Goal: Information Seeking & Learning: Find specific fact

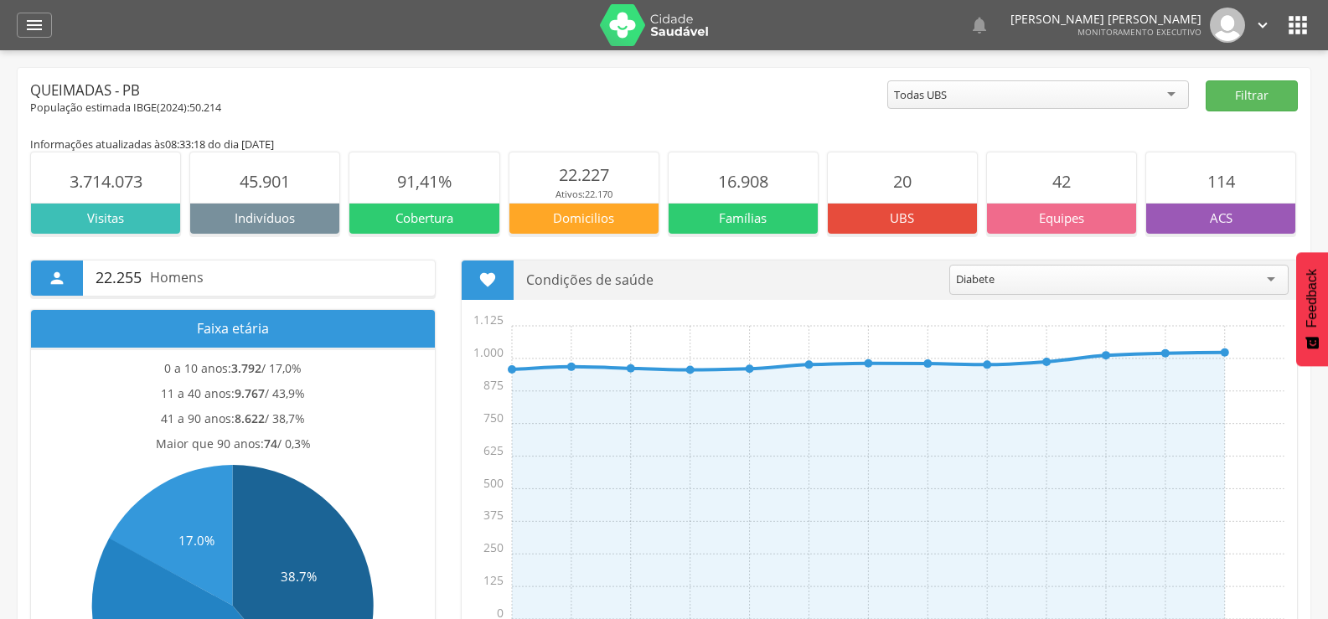
click at [33, 27] on icon "" at bounding box center [34, 25] width 20 height 20
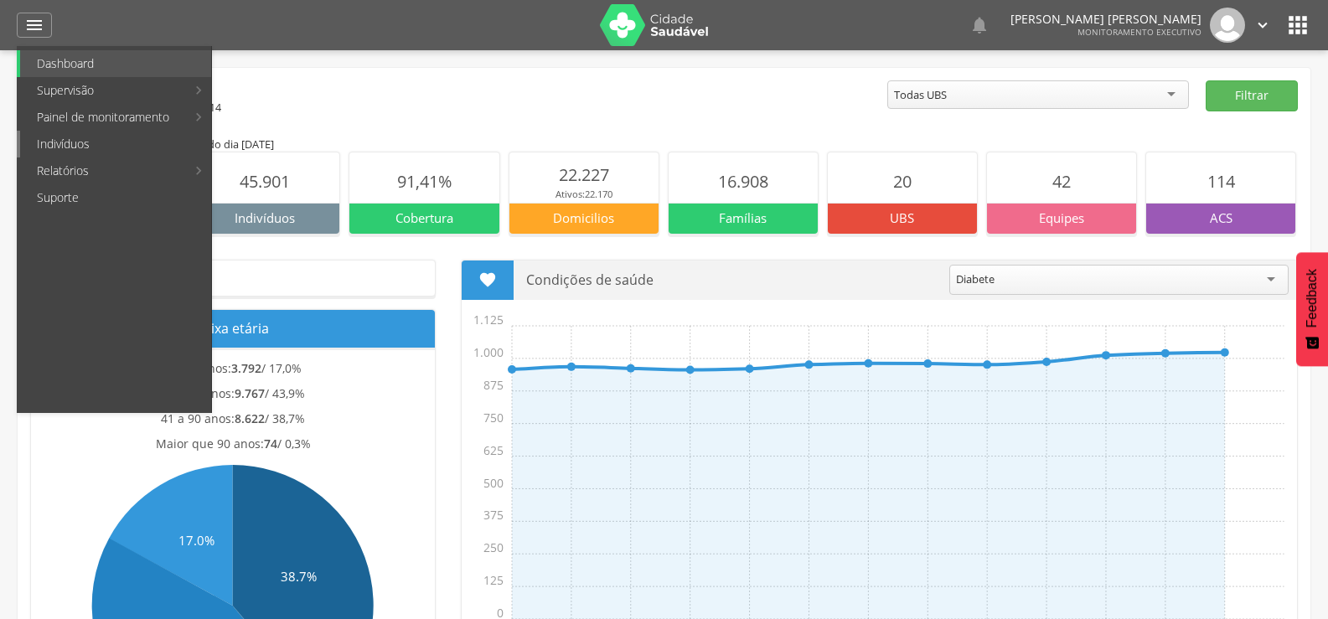
click at [42, 144] on link "Indivíduos" at bounding box center [115, 144] width 191 height 27
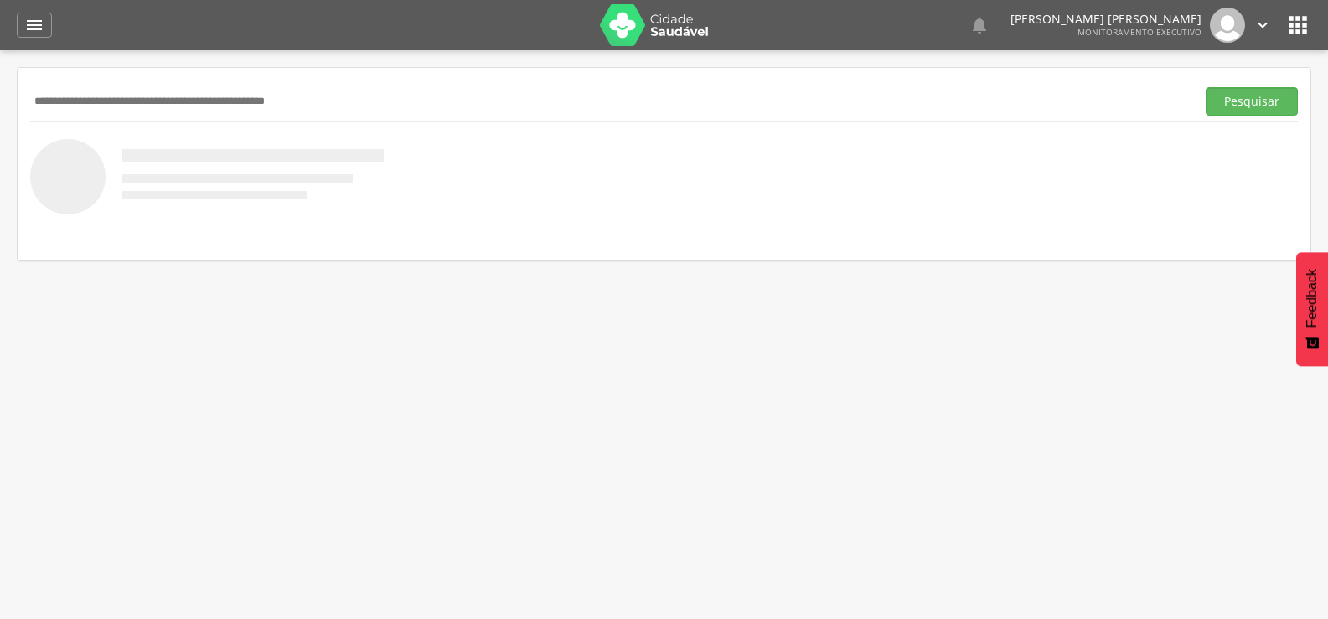
paste input "**********"
click at [1206, 87] on button "Pesquisar" at bounding box center [1252, 101] width 92 height 28
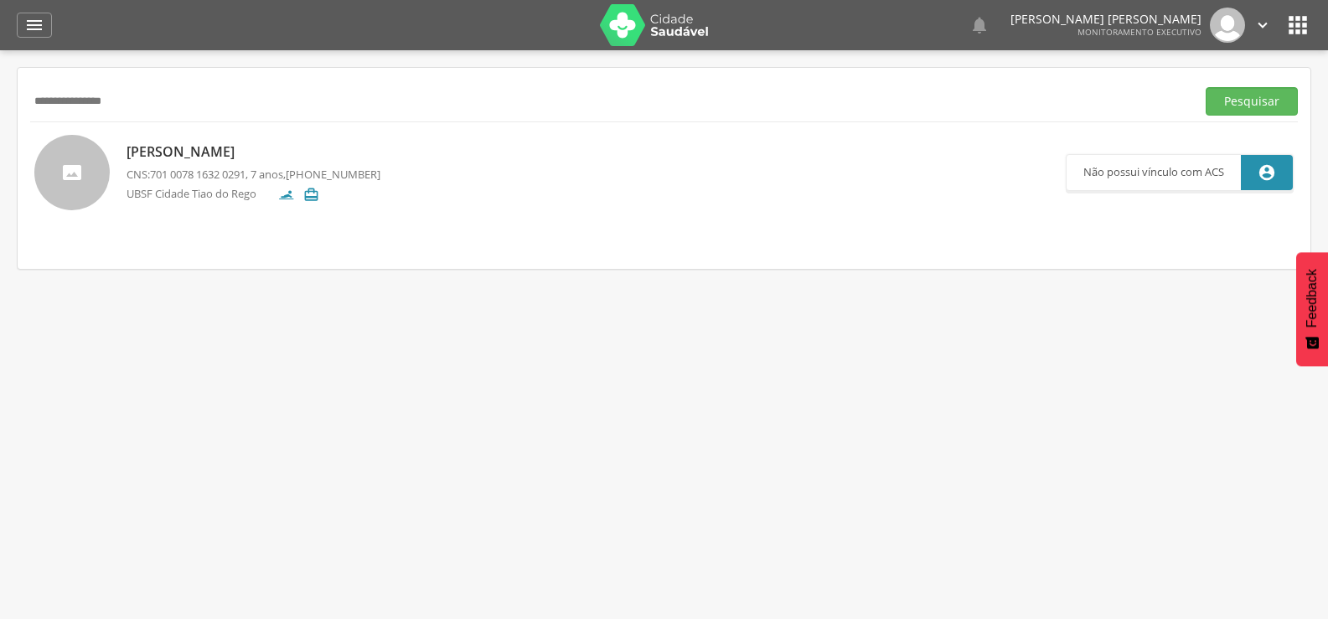
click at [94, 106] on input "**********" at bounding box center [609, 101] width 1159 height 28
paste input "text"
type input "**********"
click at [1206, 87] on button "Pesquisar" at bounding box center [1252, 101] width 92 height 28
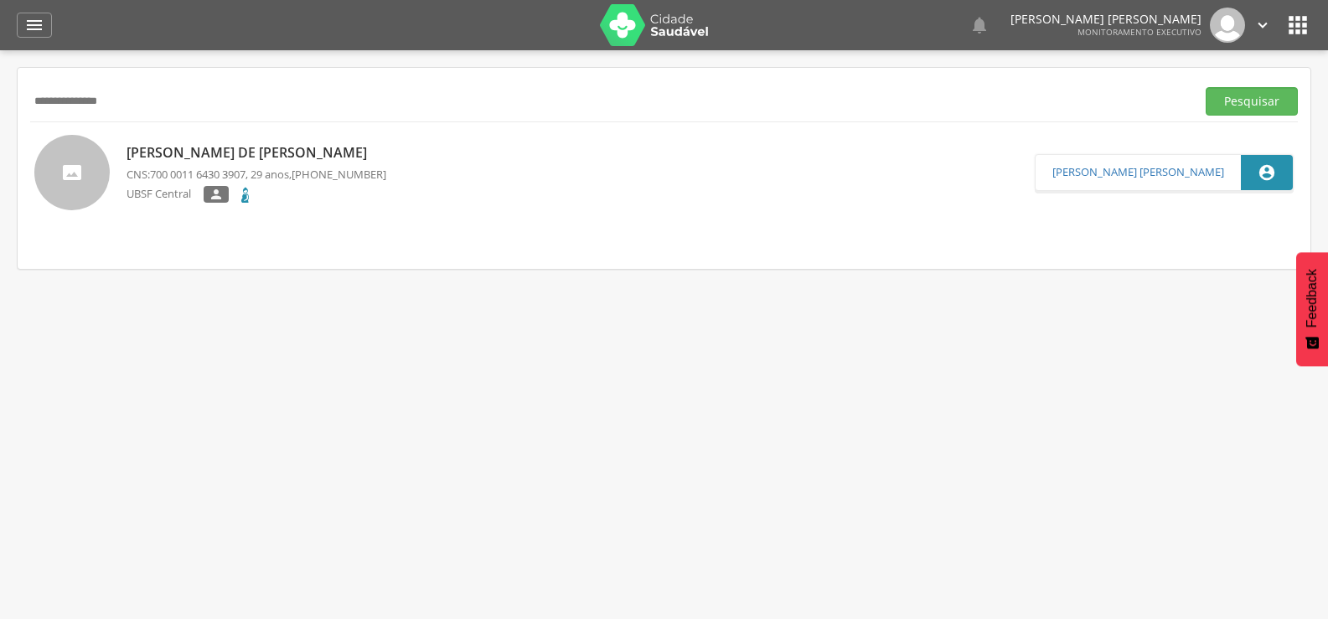
click at [204, 169] on span "700 0011 6430 3907" at bounding box center [198, 174] width 96 height 15
type input "**********"
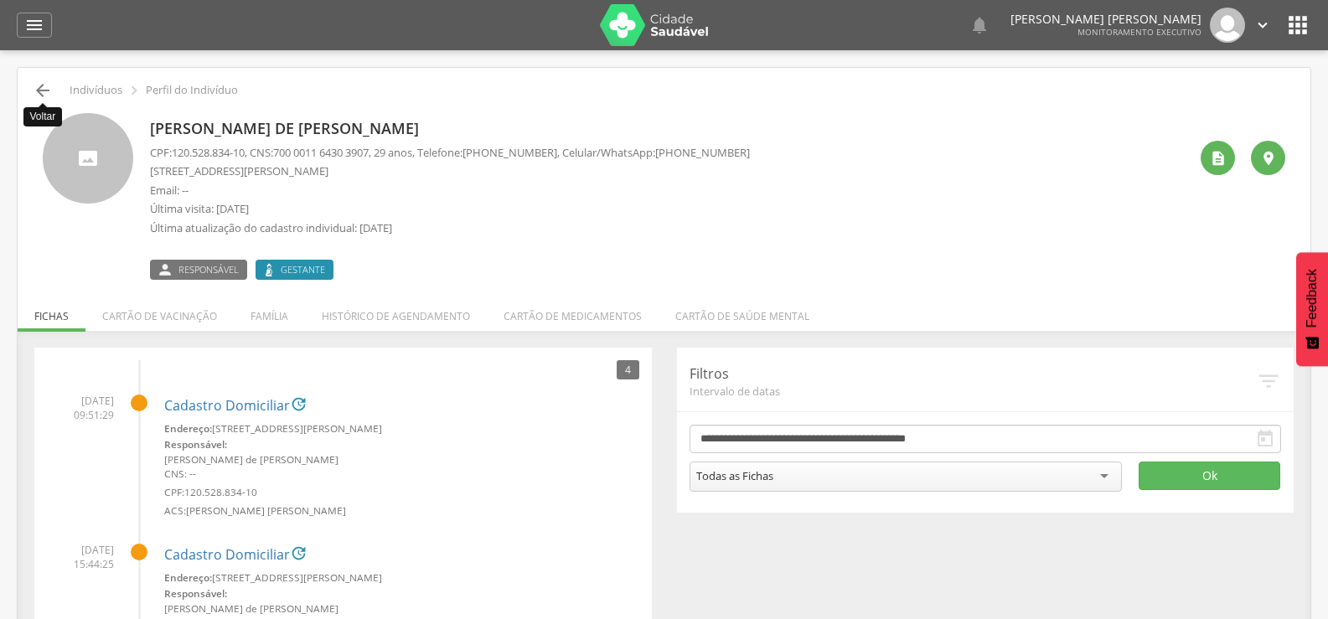
click at [43, 92] on icon "" at bounding box center [43, 90] width 20 height 20
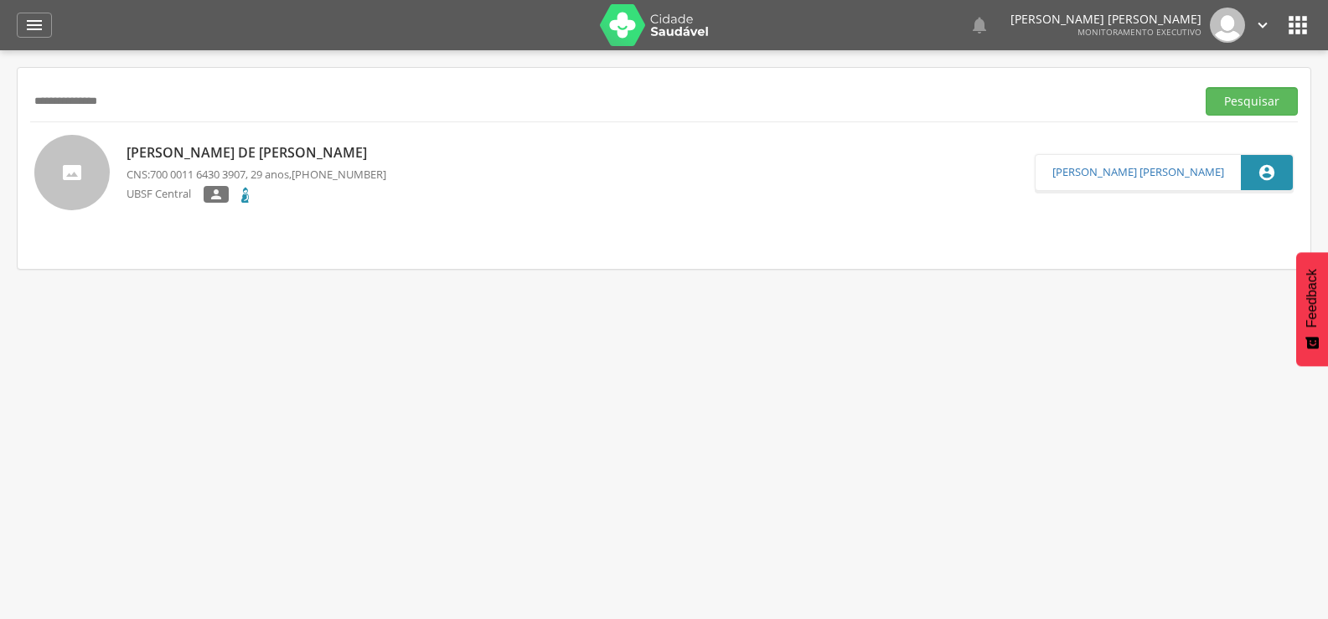
click at [74, 96] on input "**********" at bounding box center [609, 101] width 1159 height 28
type input "**********"
click at [1206, 87] on button "Pesquisar" at bounding box center [1252, 101] width 92 height 28
click at [252, 152] on p "Rita de Cassia Azevedo Vieira" at bounding box center [257, 152] width 260 height 19
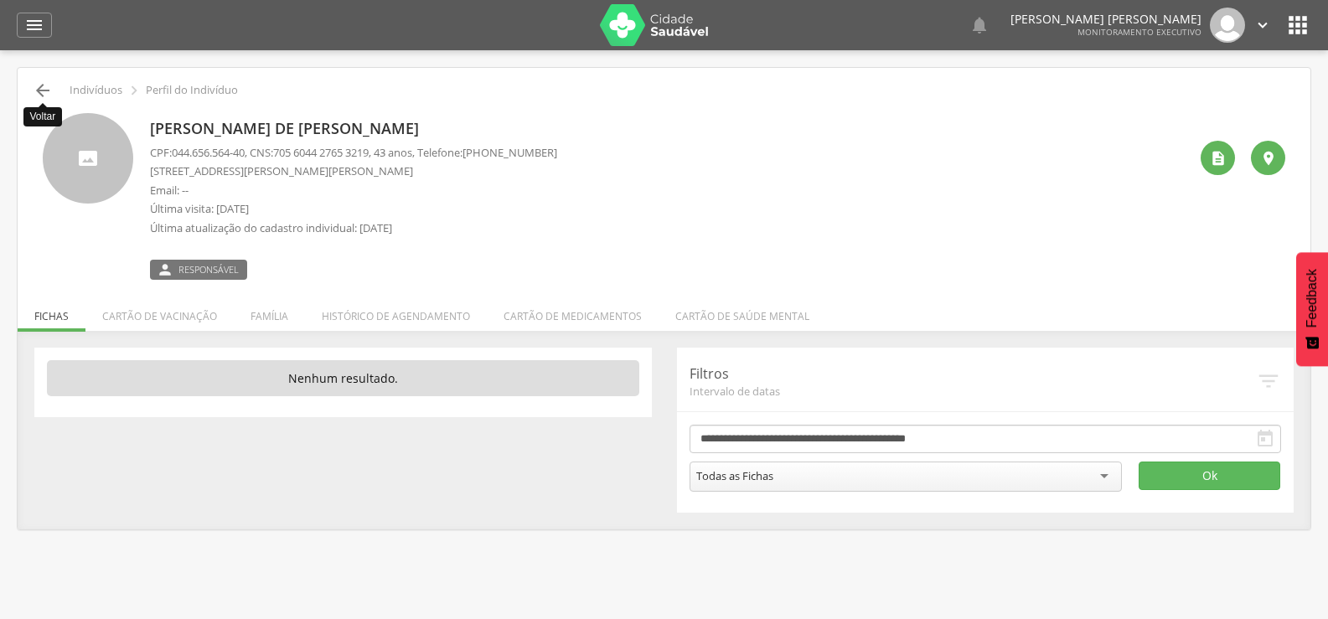
click at [46, 96] on icon "" at bounding box center [43, 90] width 20 height 20
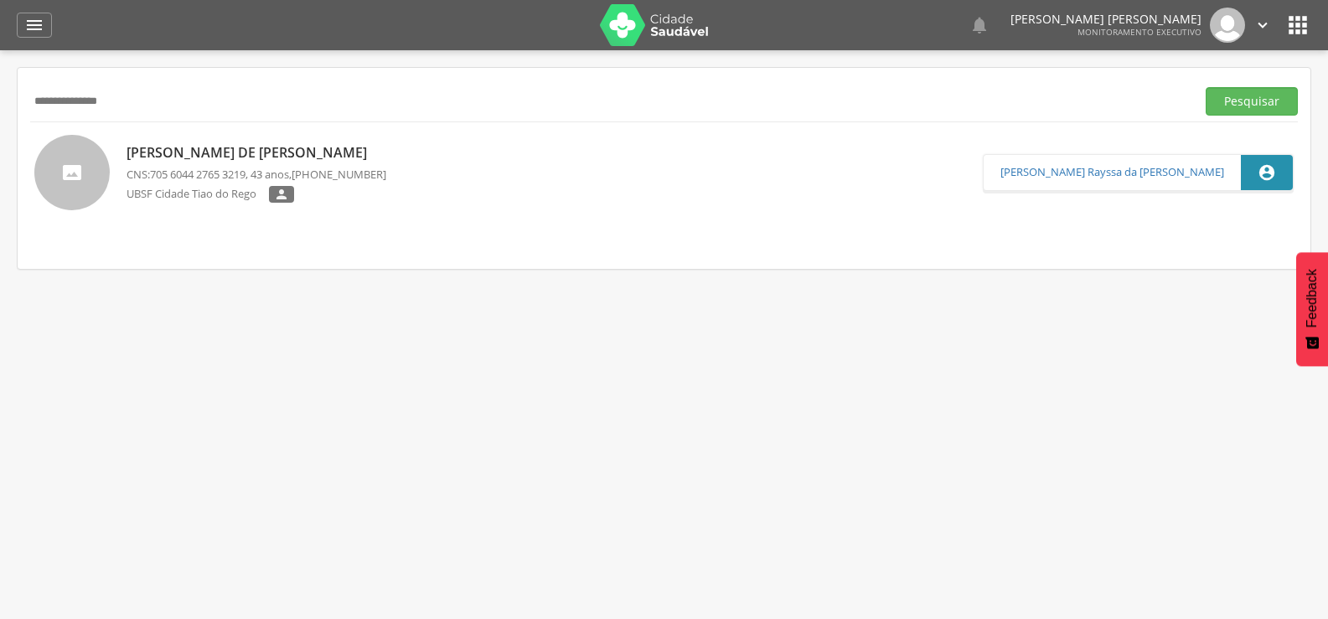
click at [261, 147] on p "Rita de Cassia Azevedo Vieira" at bounding box center [257, 152] width 260 height 19
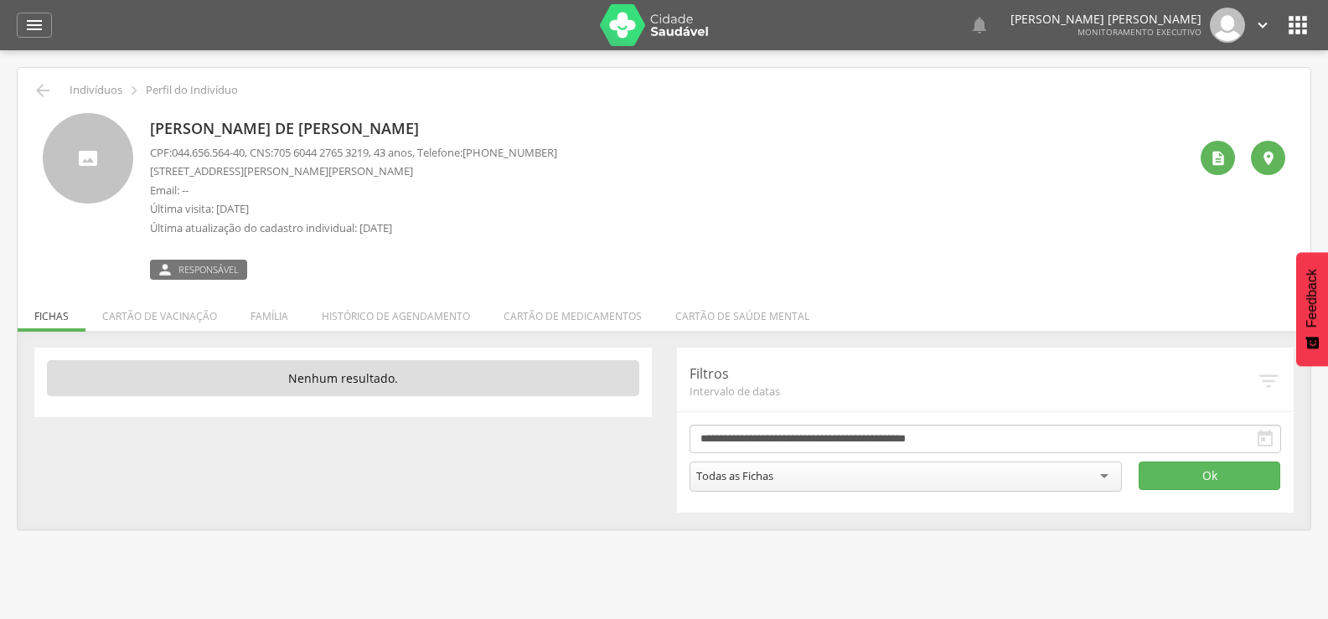
click at [278, 314] on li "Família" at bounding box center [269, 311] width 71 height 39
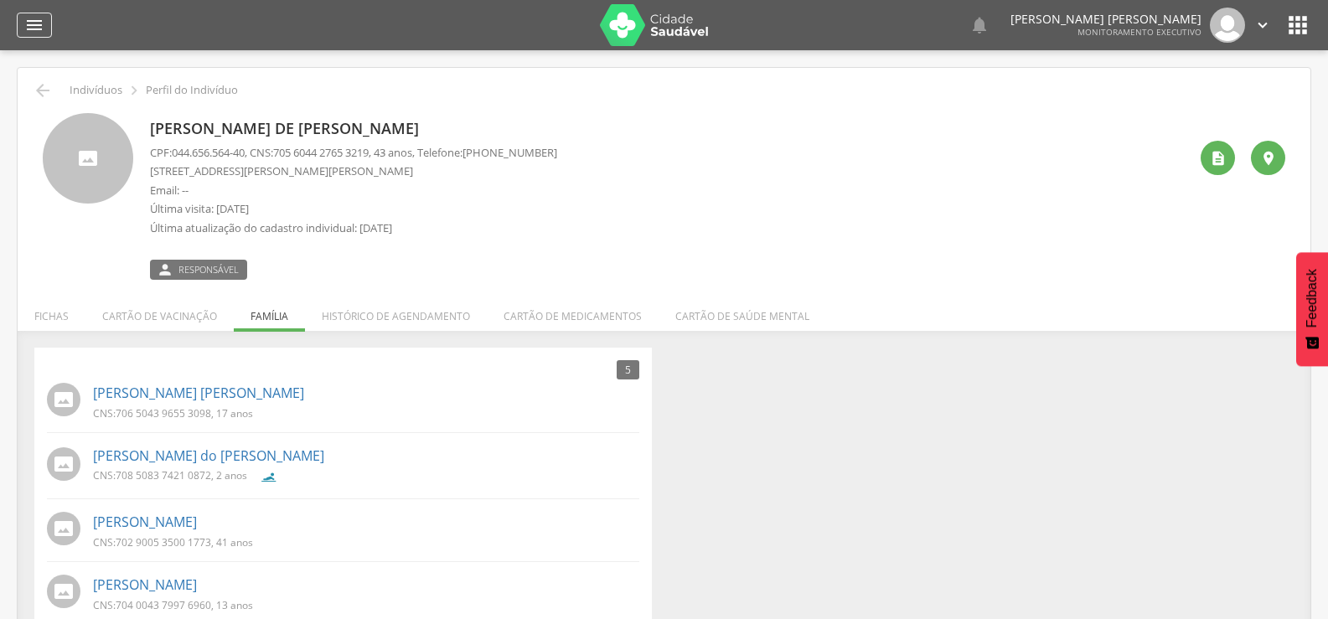
click at [39, 33] on icon "" at bounding box center [34, 25] width 20 height 20
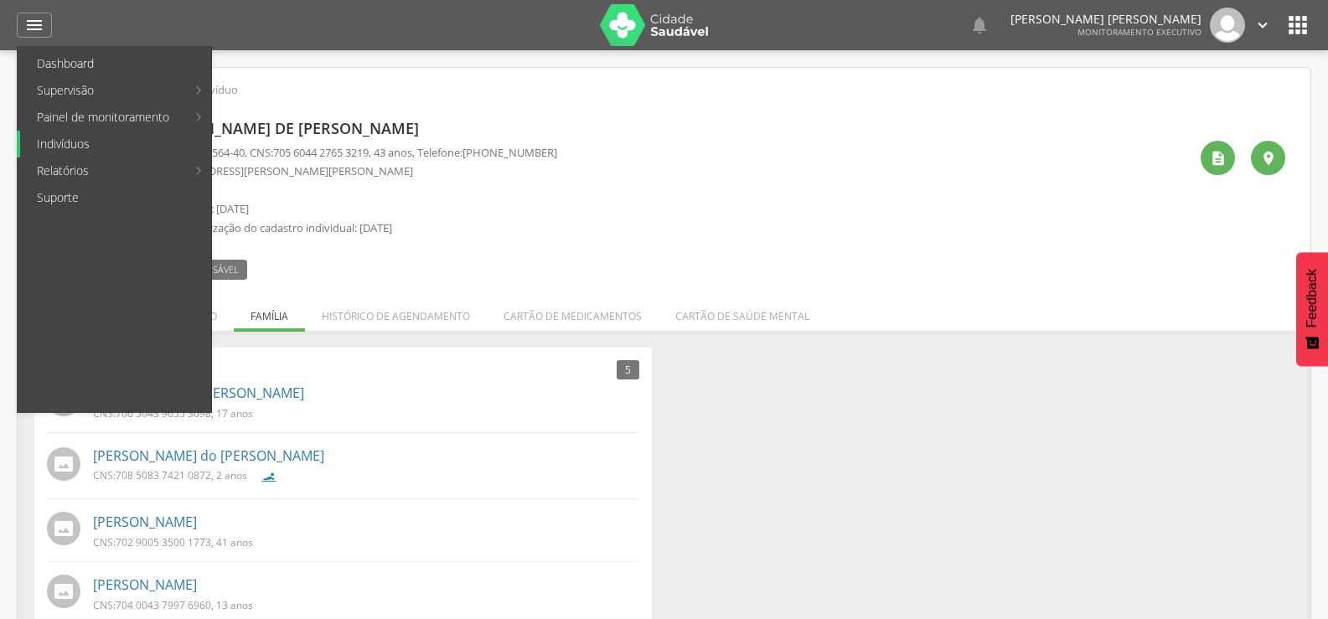
drag, startPoint x: 61, startPoint y: 143, endPoint x: 59, endPoint y: 135, distance: 8.7
click at [61, 144] on link "Indivíduos" at bounding box center [115, 144] width 191 height 27
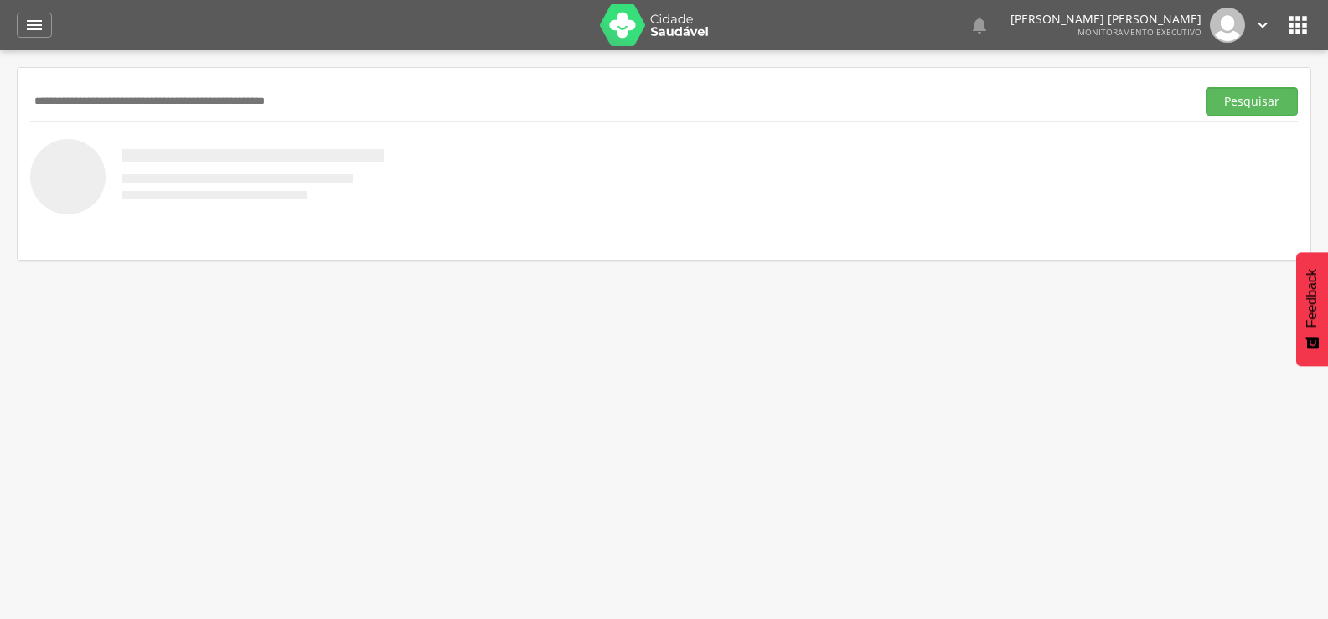
paste input "**********"
click at [1206, 87] on button "Pesquisar" at bounding box center [1252, 101] width 92 height 28
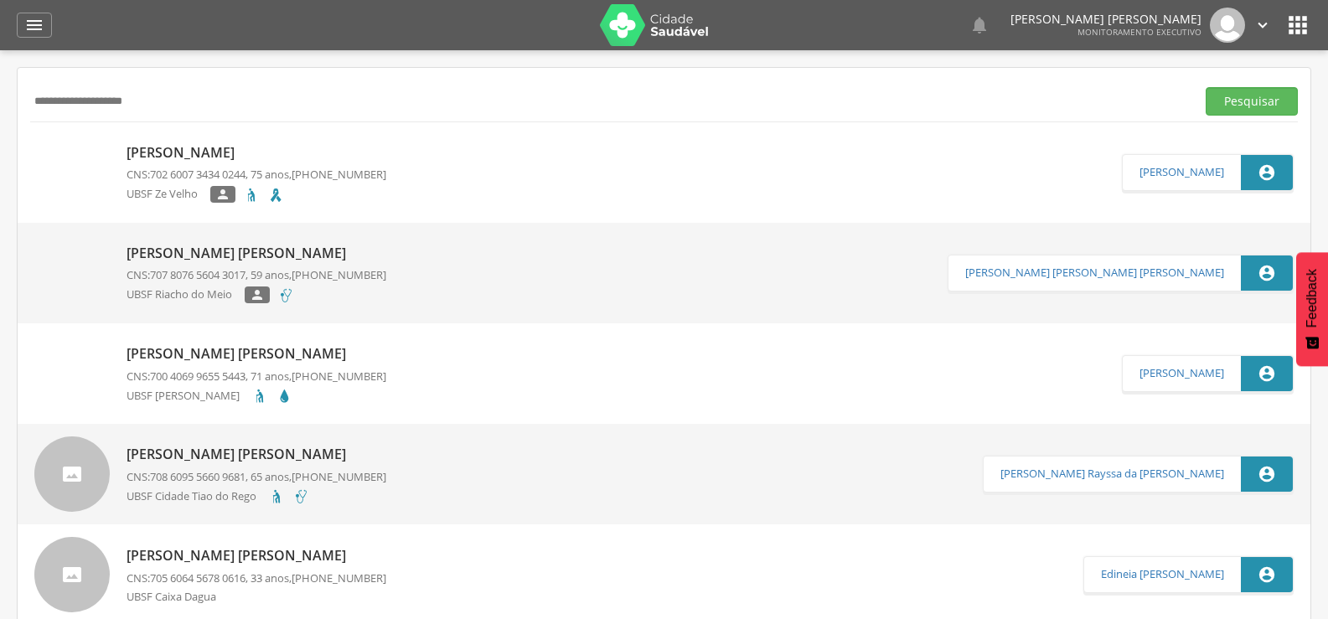
click at [218, 266] on div "Luiz Antonio da Silva CNS: 707 8076 5604 3017 , 59 anos, (83) 99421-0580 UBSF R…" at bounding box center [257, 274] width 260 height 70
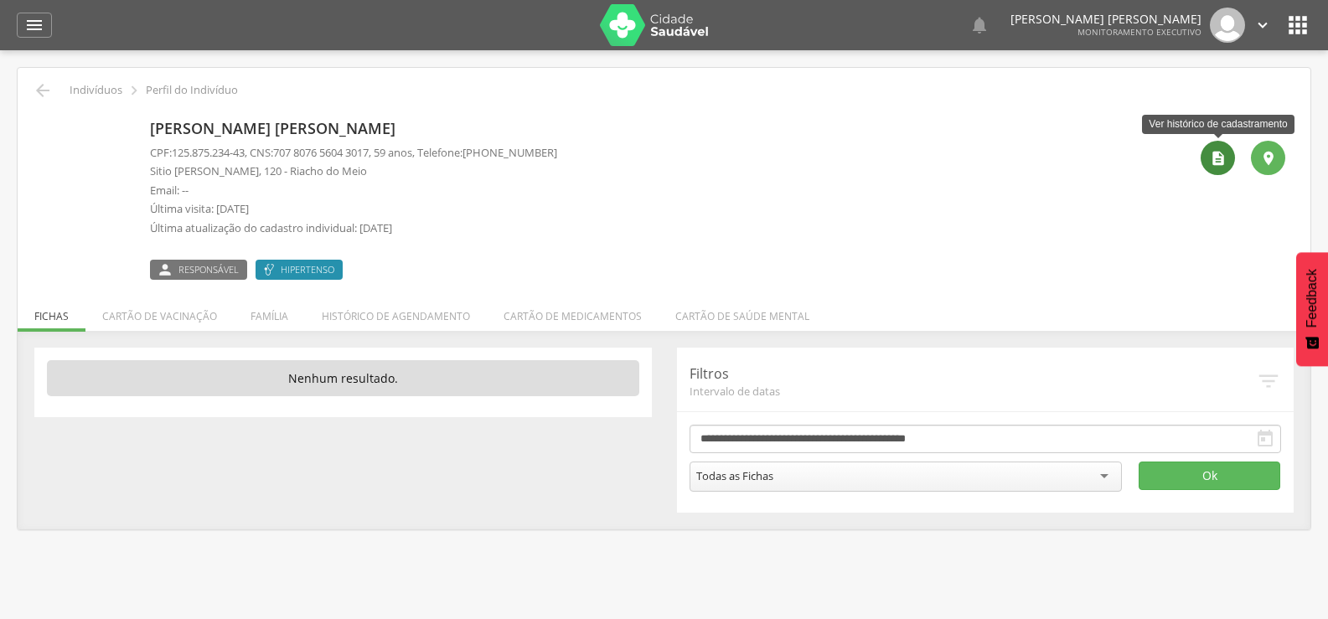
click at [1215, 165] on icon "" at bounding box center [1218, 158] width 17 height 17
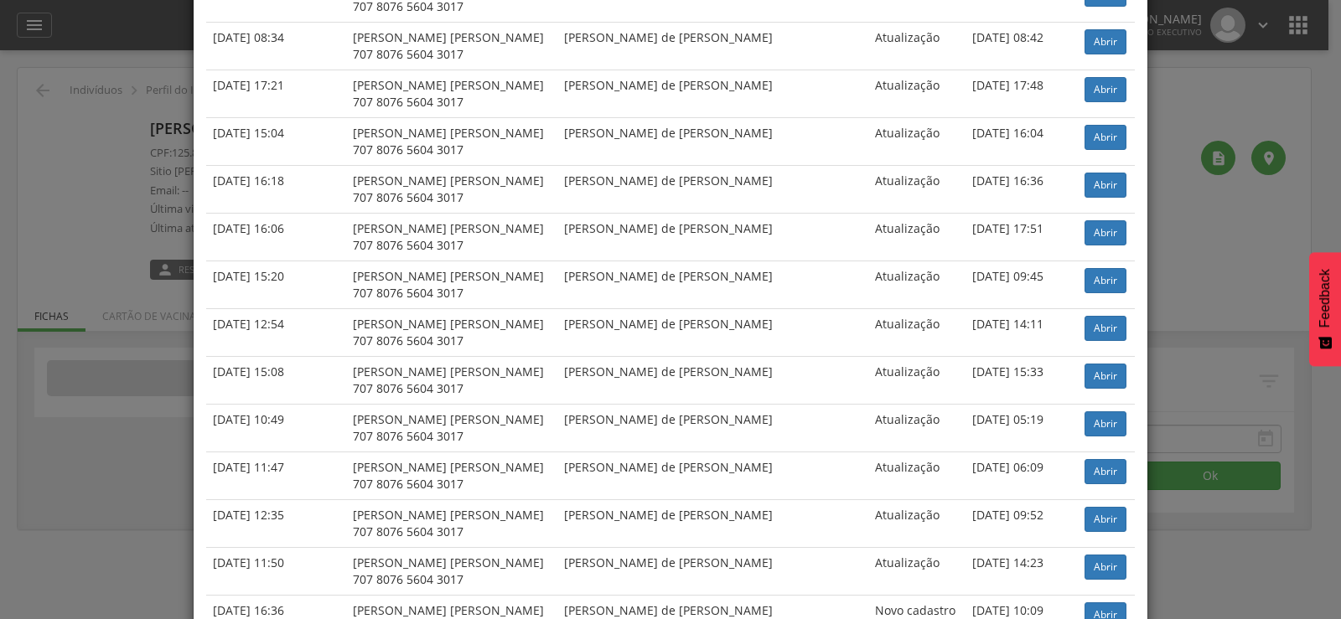
scroll to position [3577, 0]
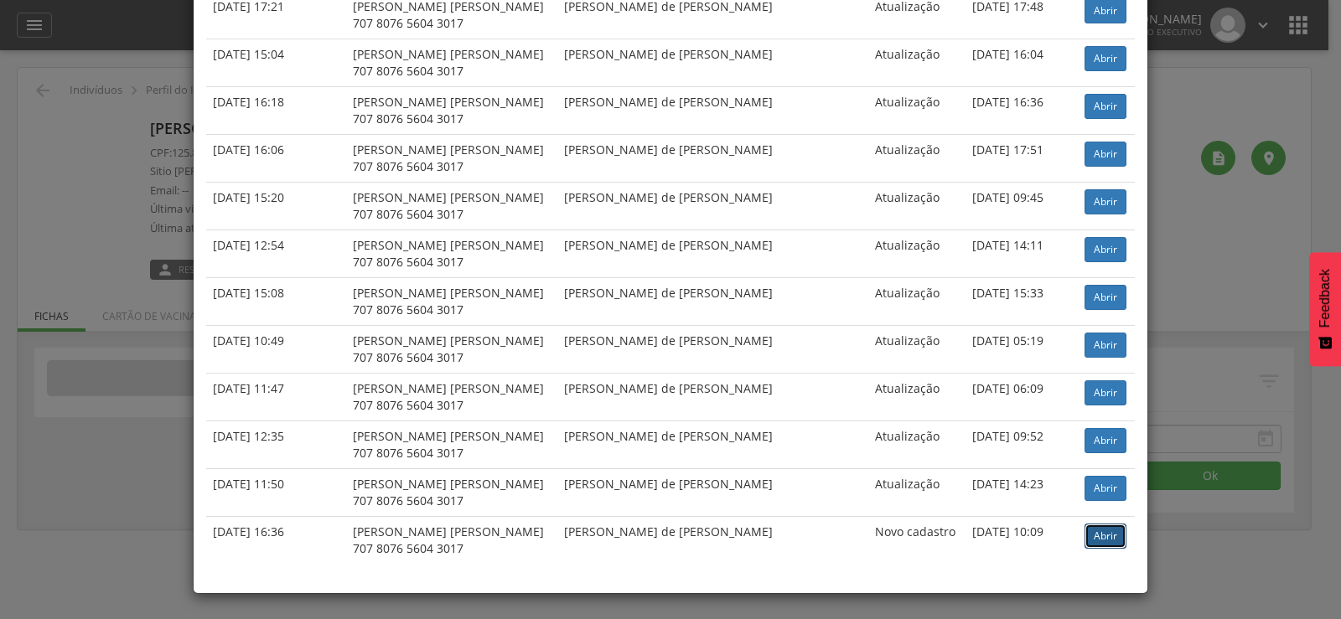
click at [1084, 535] on link "Abrir" at bounding box center [1105, 536] width 42 height 25
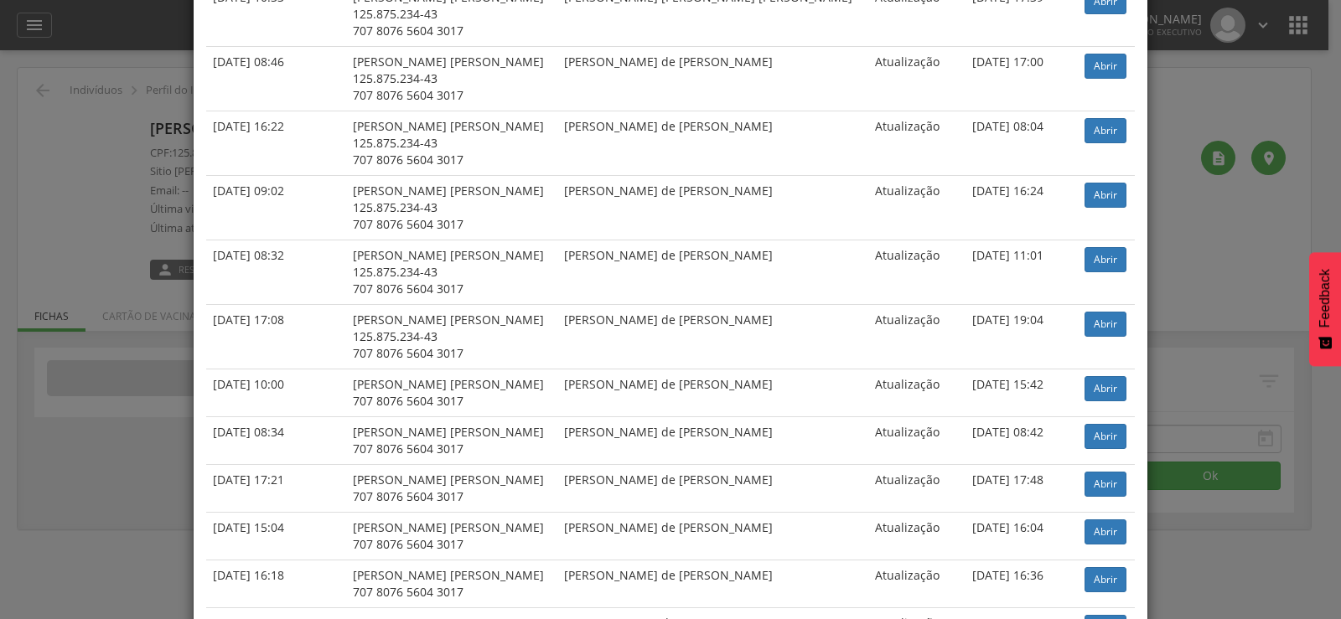
scroll to position [3074, 0]
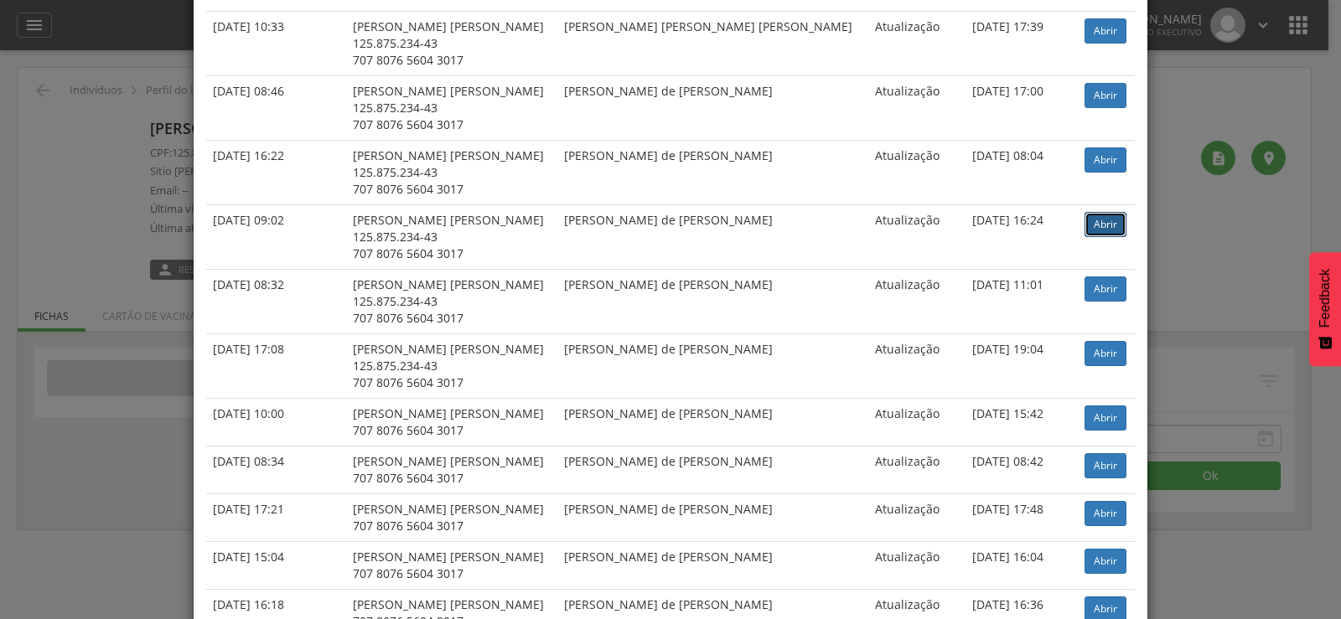
click at [1084, 226] on link "Abrir" at bounding box center [1105, 224] width 42 height 25
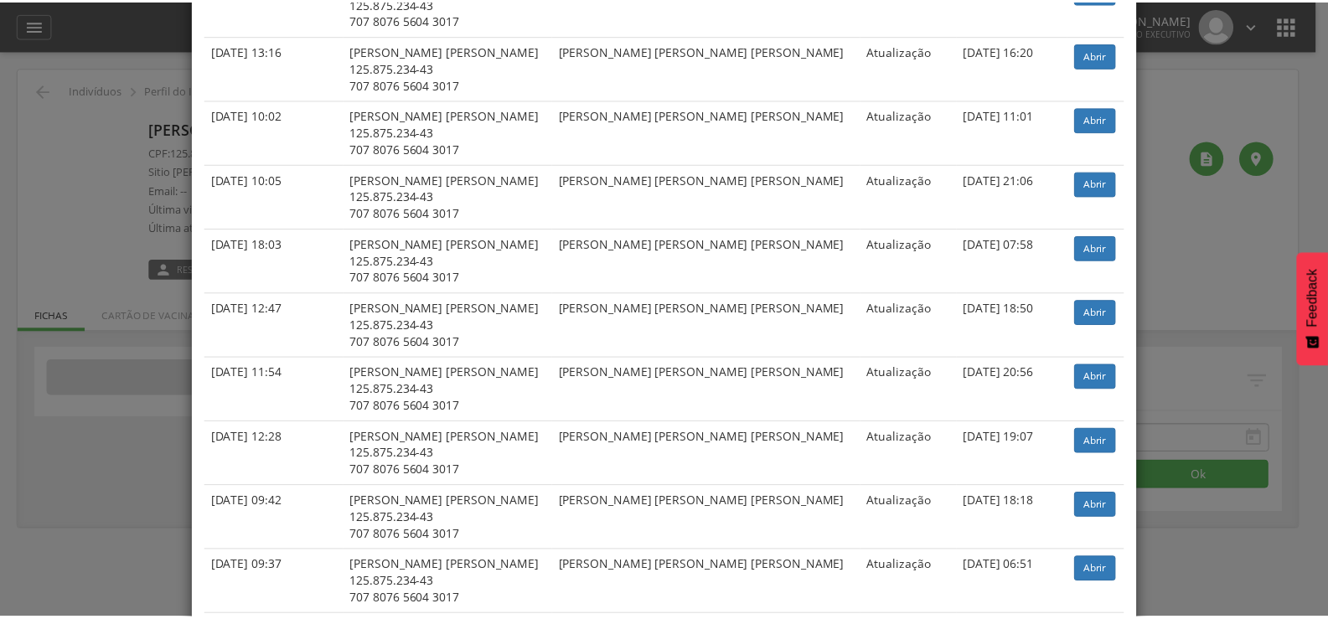
scroll to position [1817, 0]
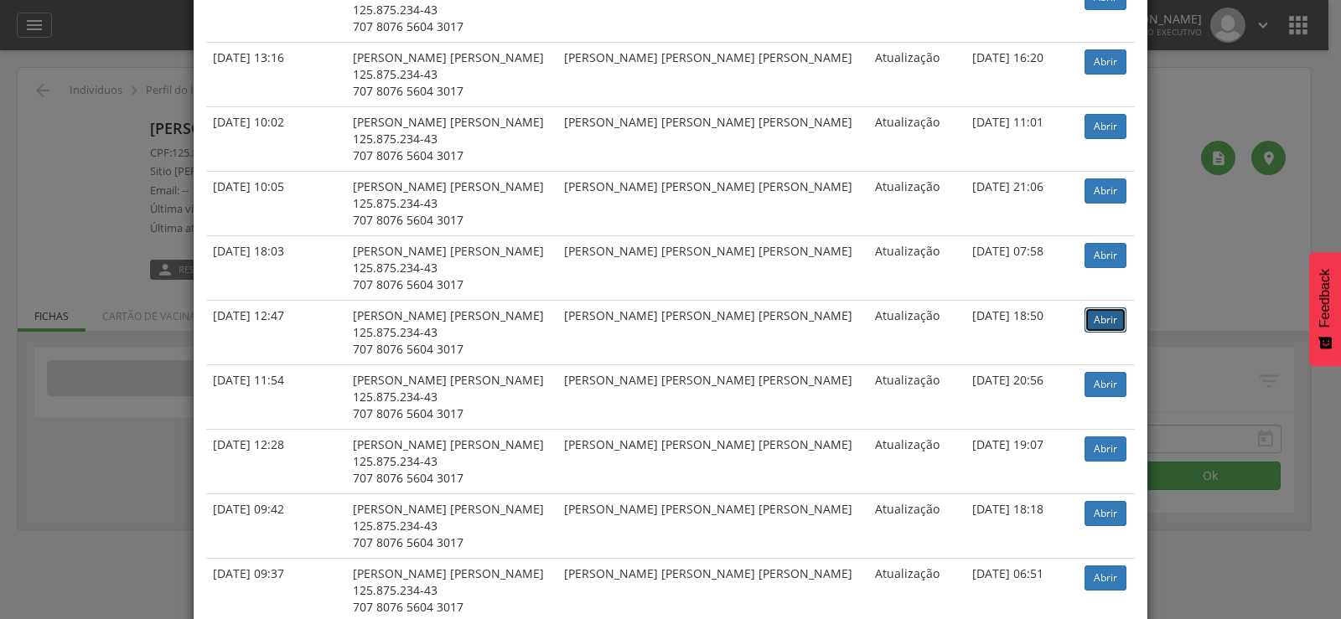
click at [1084, 318] on link "Abrir" at bounding box center [1105, 319] width 42 height 25
click at [129, 31] on div "× Histórico de cadastramento Data de atendimento Indivíduo ACS Situação Sincron…" at bounding box center [670, 309] width 1341 height 619
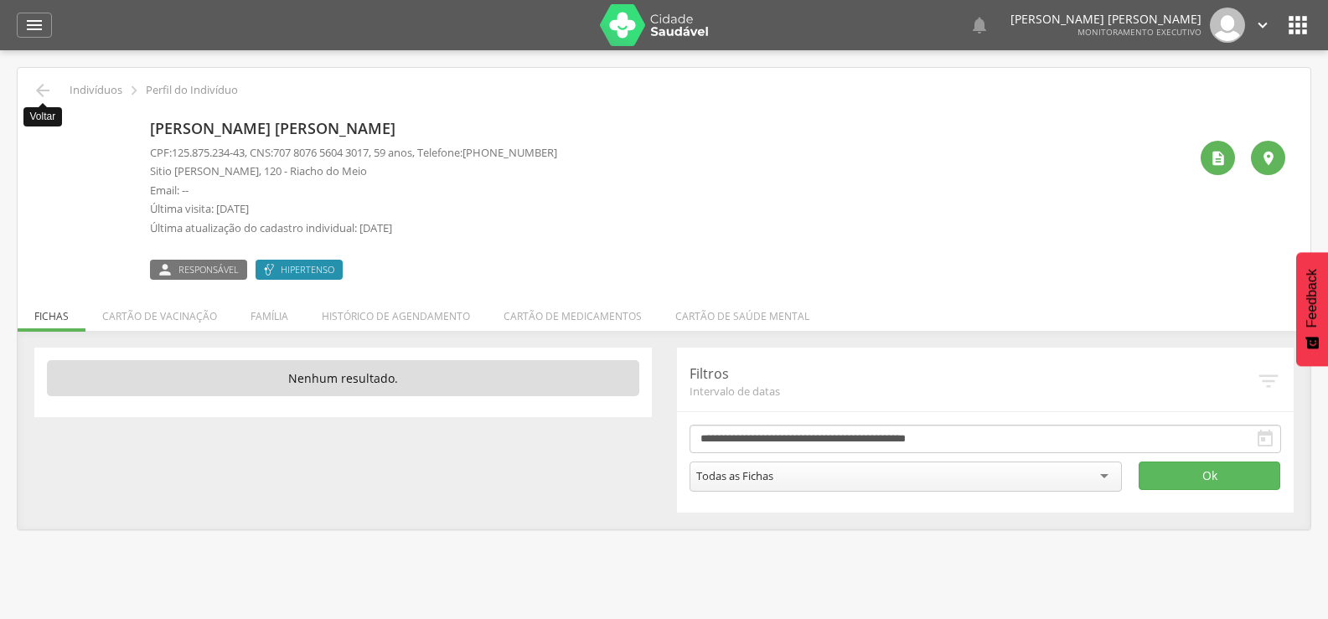
click at [39, 85] on icon "" at bounding box center [43, 90] width 20 height 20
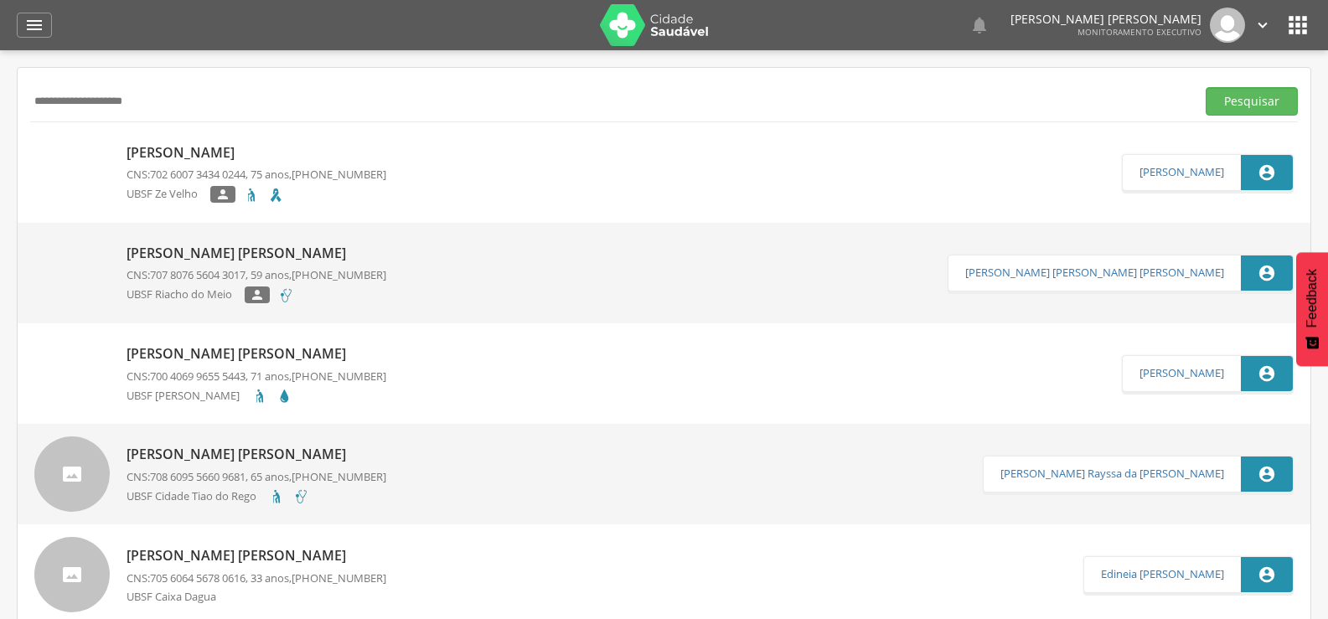
click at [79, 98] on input "**********" at bounding box center [609, 101] width 1159 height 28
paste input "text"
click at [1206, 87] on button "Pesquisar" at bounding box center [1252, 101] width 92 height 28
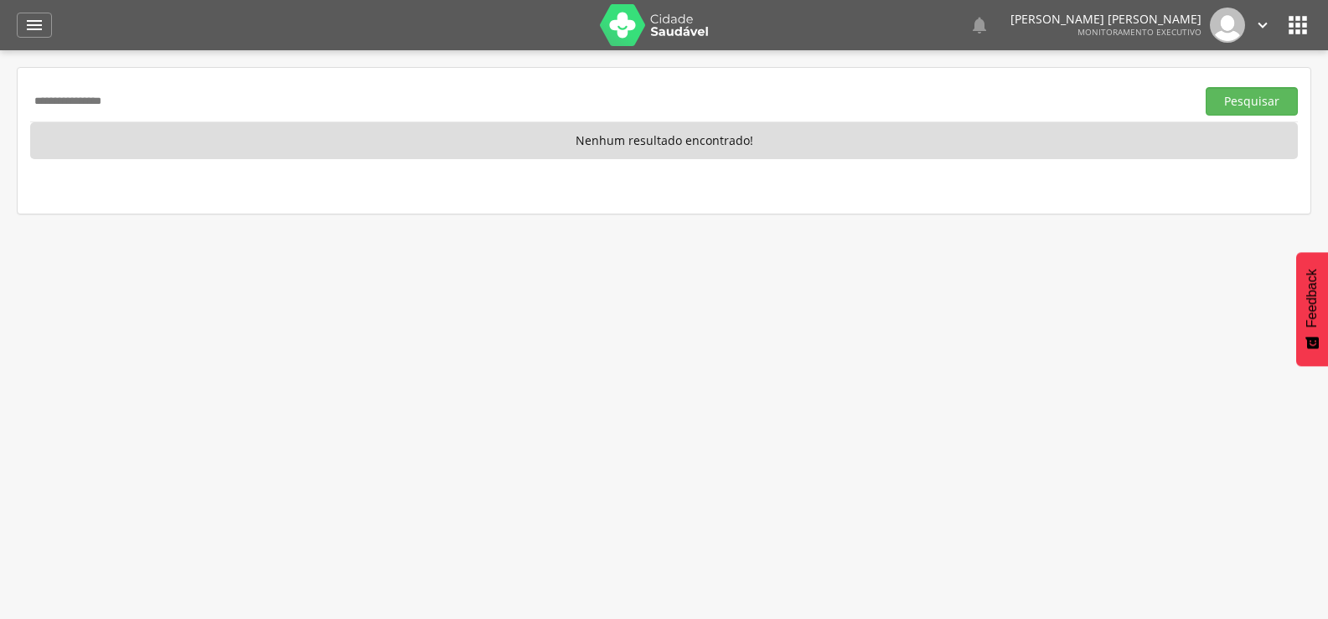
click at [106, 103] on input "**********" at bounding box center [609, 101] width 1159 height 28
paste input "**********"
click at [1206, 87] on button "Pesquisar" at bounding box center [1252, 101] width 92 height 28
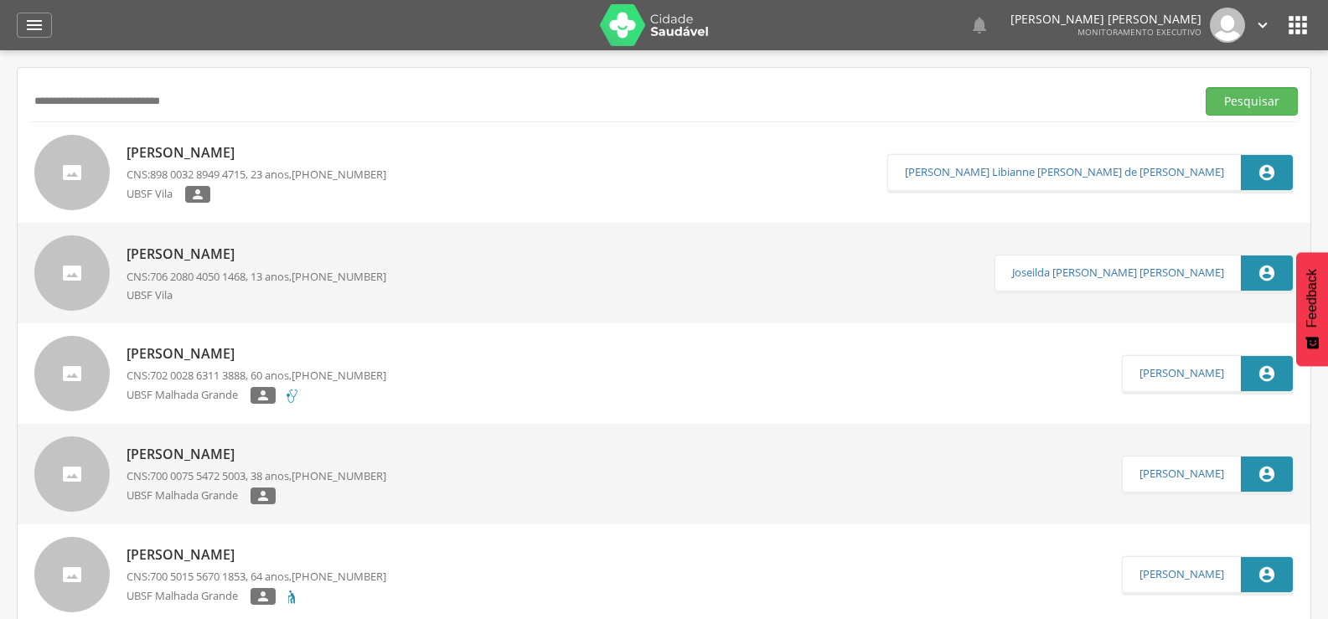
click at [245, 173] on span "898 0032 8949 4715" at bounding box center [198, 174] width 96 height 15
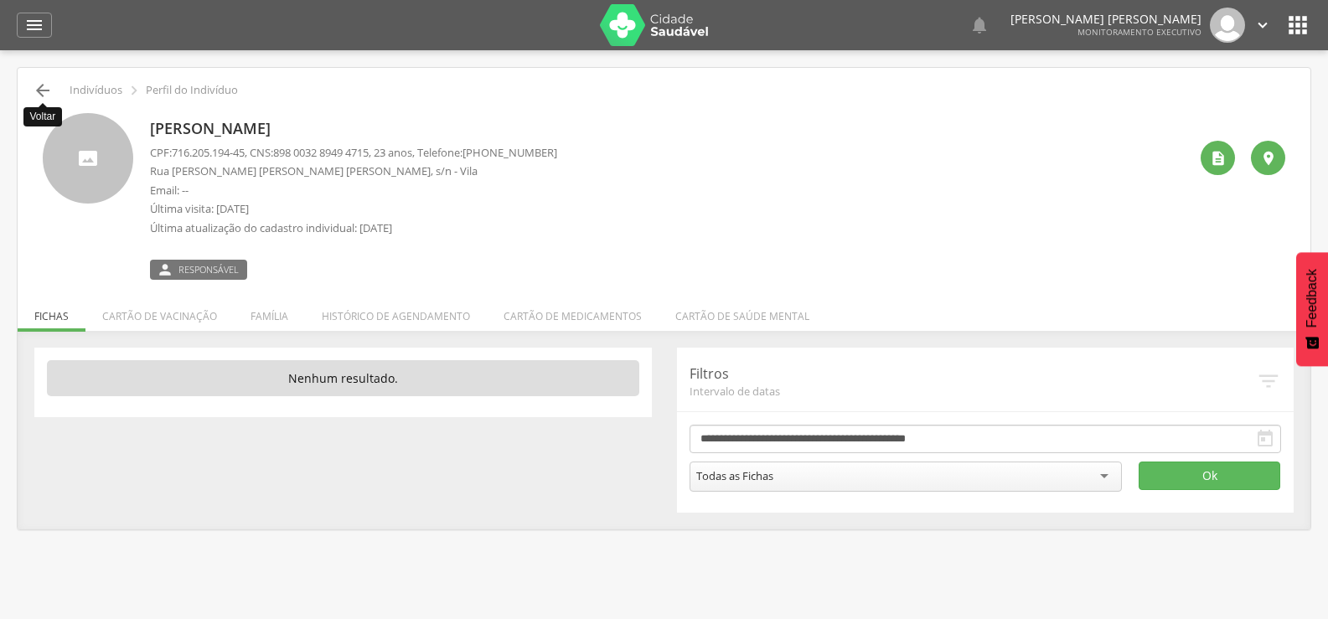
click at [44, 85] on icon "" at bounding box center [43, 90] width 20 height 20
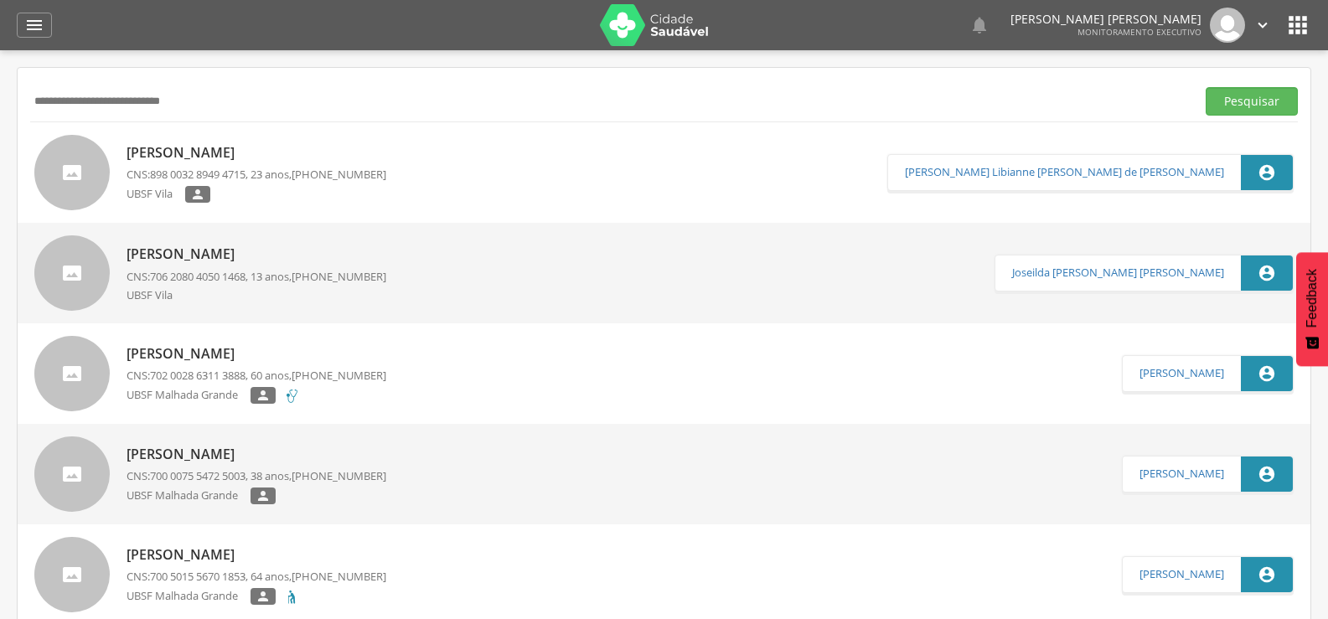
click at [80, 96] on input "**********" at bounding box center [609, 101] width 1159 height 28
paste input "text"
click at [1206, 87] on button "Pesquisar" at bounding box center [1252, 101] width 92 height 28
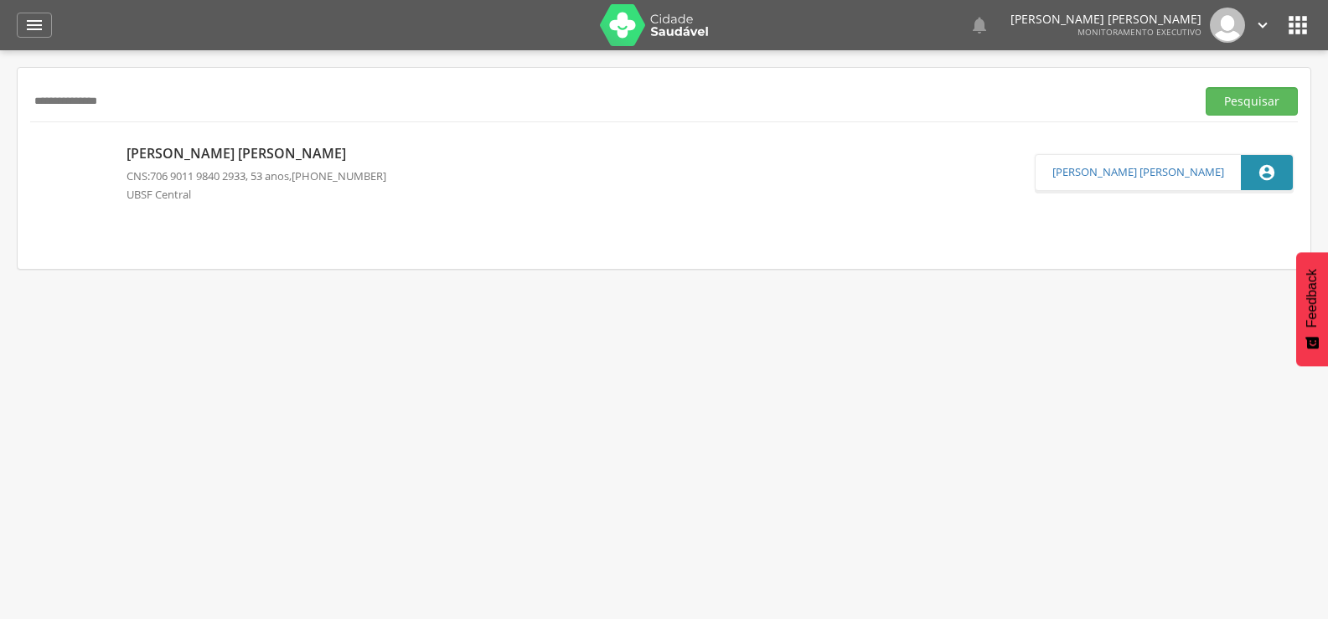
click at [219, 153] on p "Josefa Gonsalves Gomes da Silva" at bounding box center [257, 153] width 260 height 19
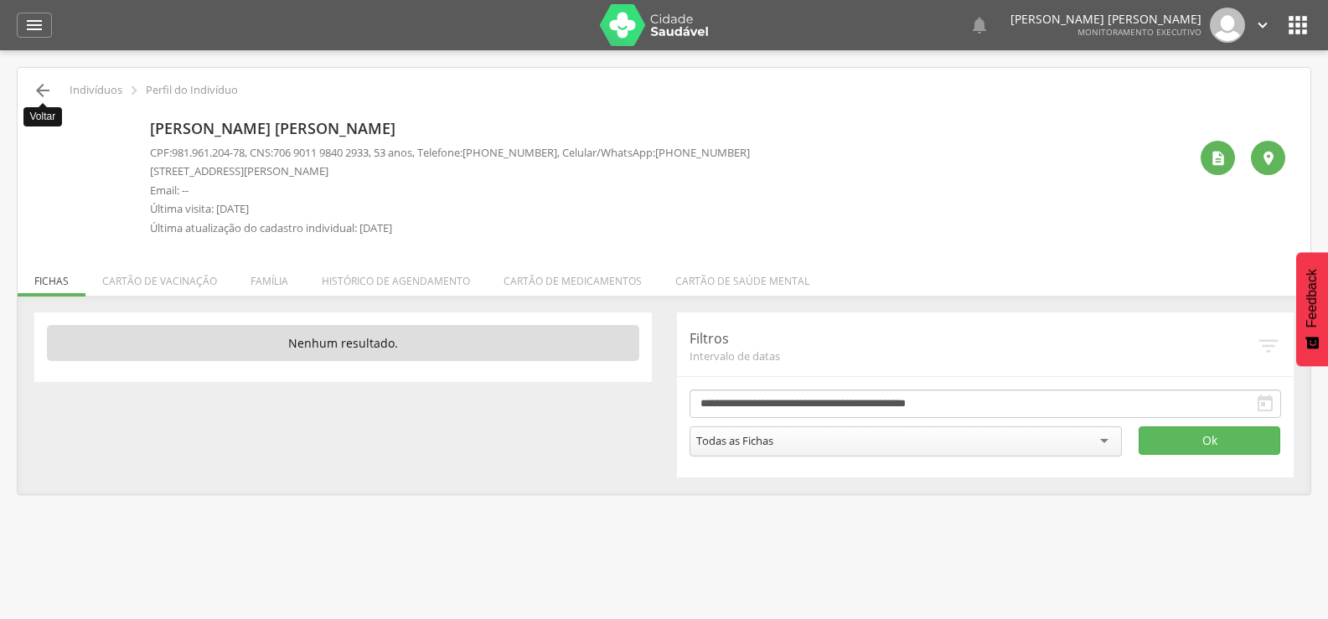
click at [46, 90] on icon "" at bounding box center [43, 90] width 20 height 20
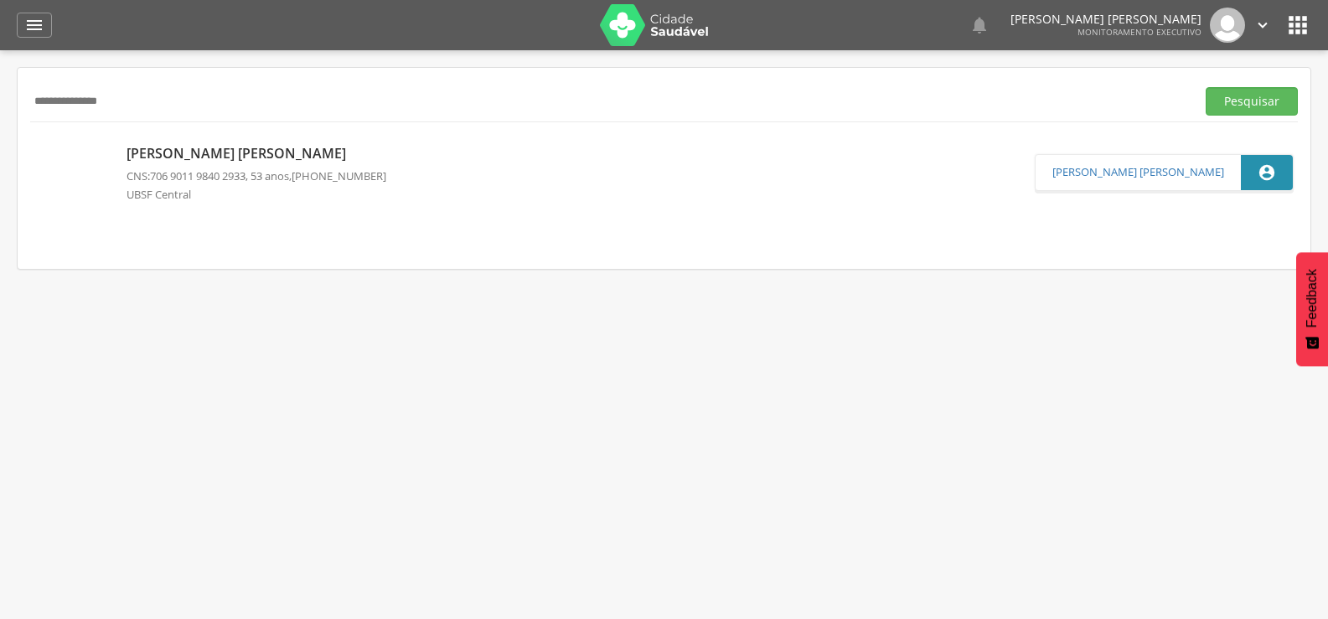
drag, startPoint x: 137, startPoint y: 106, endPoint x: 0, endPoint y: 103, distance: 136.6
click at [0, 103] on div " Supervisão  Distritos  Ubs Coordenador: - Queimadas / PB Intervalo de Tempo…" at bounding box center [664, 359] width 1328 height 619
type input "**********"
click at [1206, 87] on button "Pesquisar" at bounding box center [1252, 101] width 92 height 28
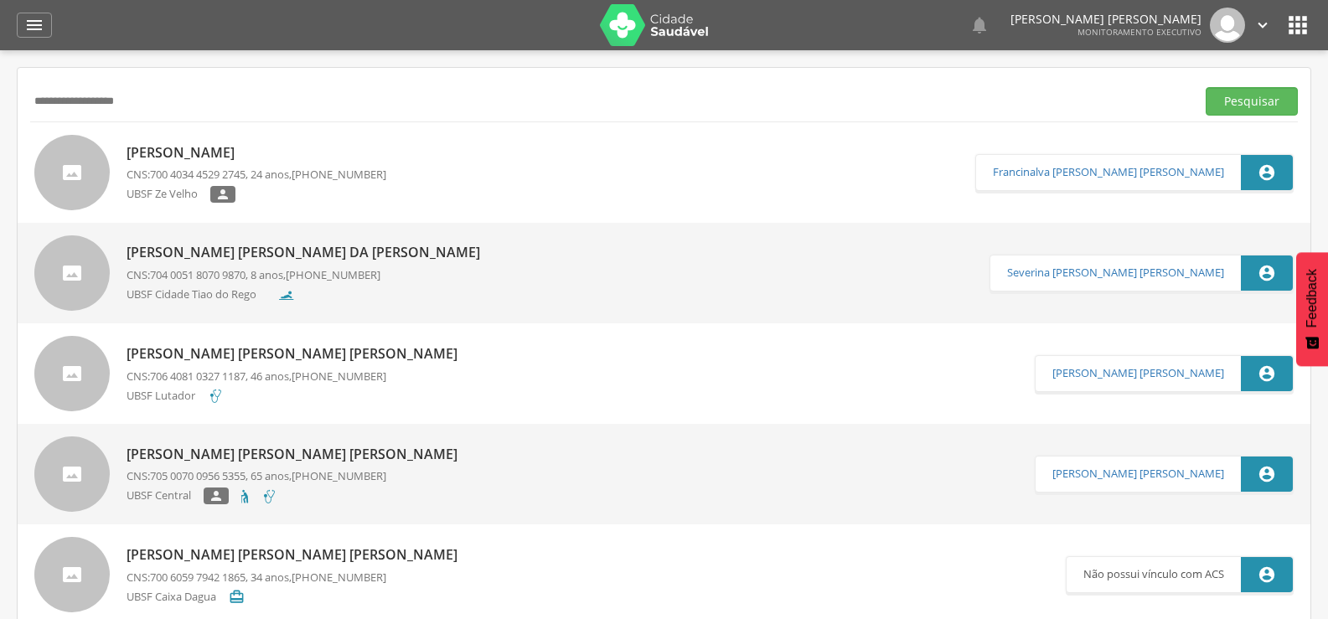
click at [273, 166] on div "Ivan Gomes da Silva CNS: 700 4034 4529 2745 , 24 anos, (83) 99178-1784 UBSF Ze …" at bounding box center [257, 173] width 260 height 70
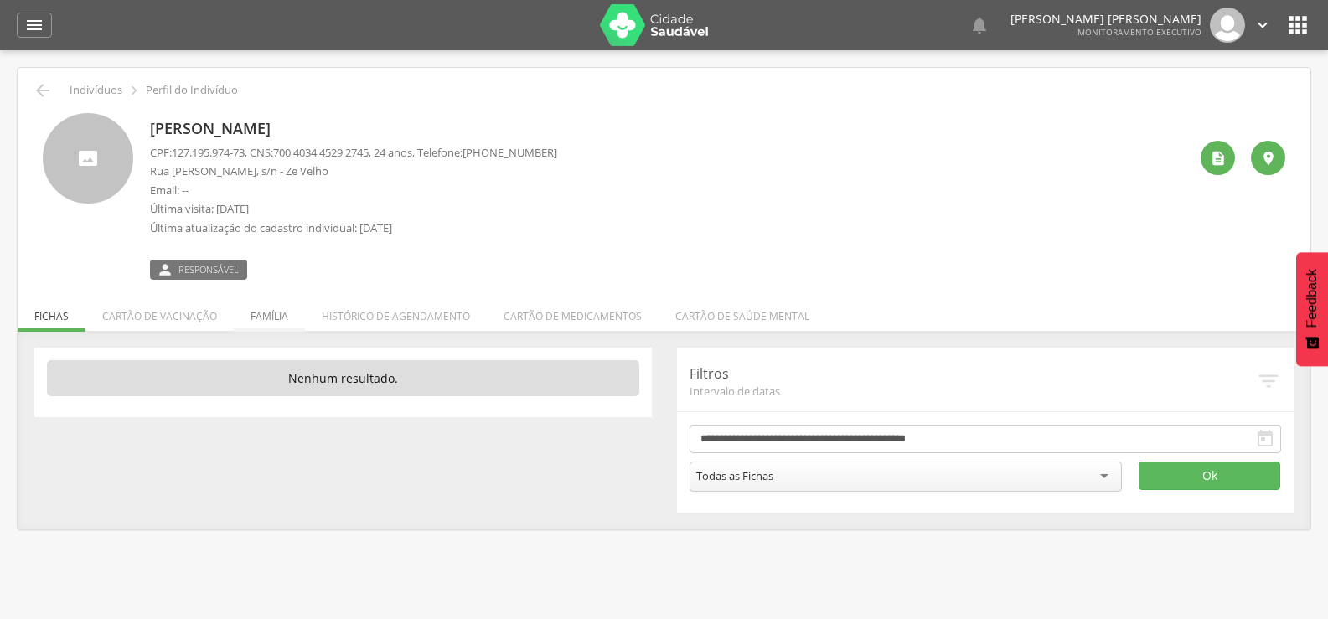
click at [271, 313] on li "Família" at bounding box center [269, 311] width 71 height 39
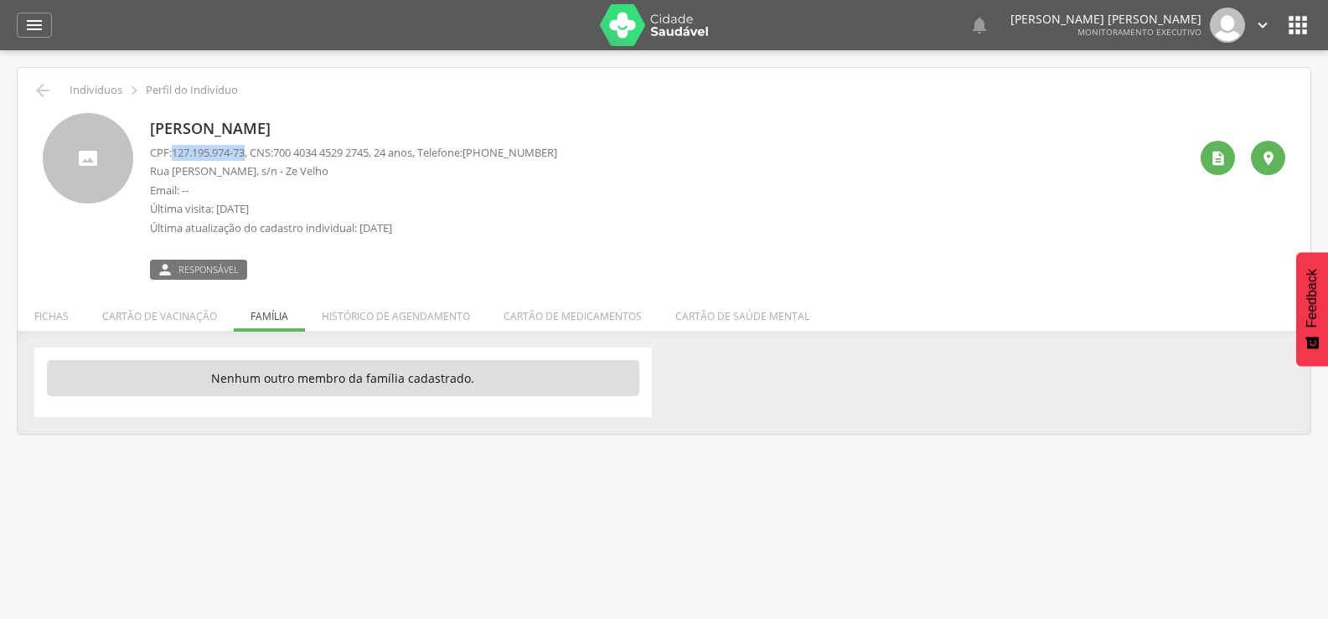
drag, startPoint x: 174, startPoint y: 152, endPoint x: 249, endPoint y: 158, distance: 74.8
click at [245, 158] on span "127.195.974-73" at bounding box center [208, 152] width 73 height 15
copy span "127.195.974-73"
click at [41, 28] on icon "" at bounding box center [34, 25] width 20 height 20
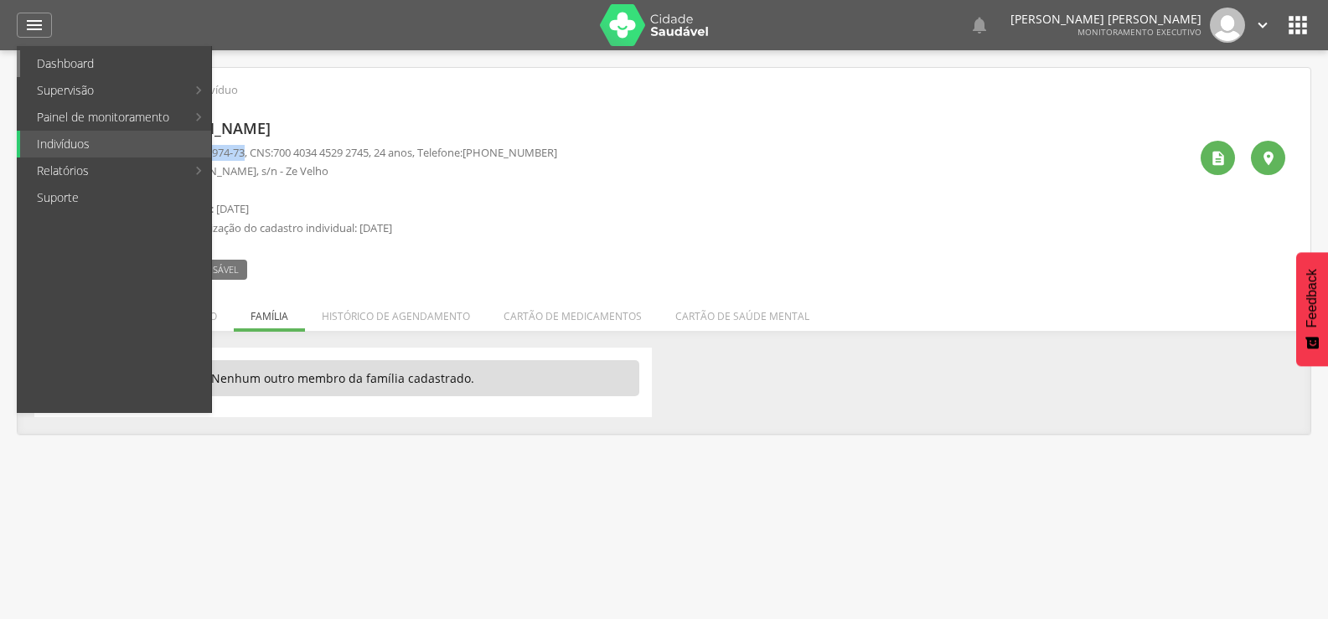
click at [50, 65] on link "Dashboard" at bounding box center [115, 63] width 191 height 27
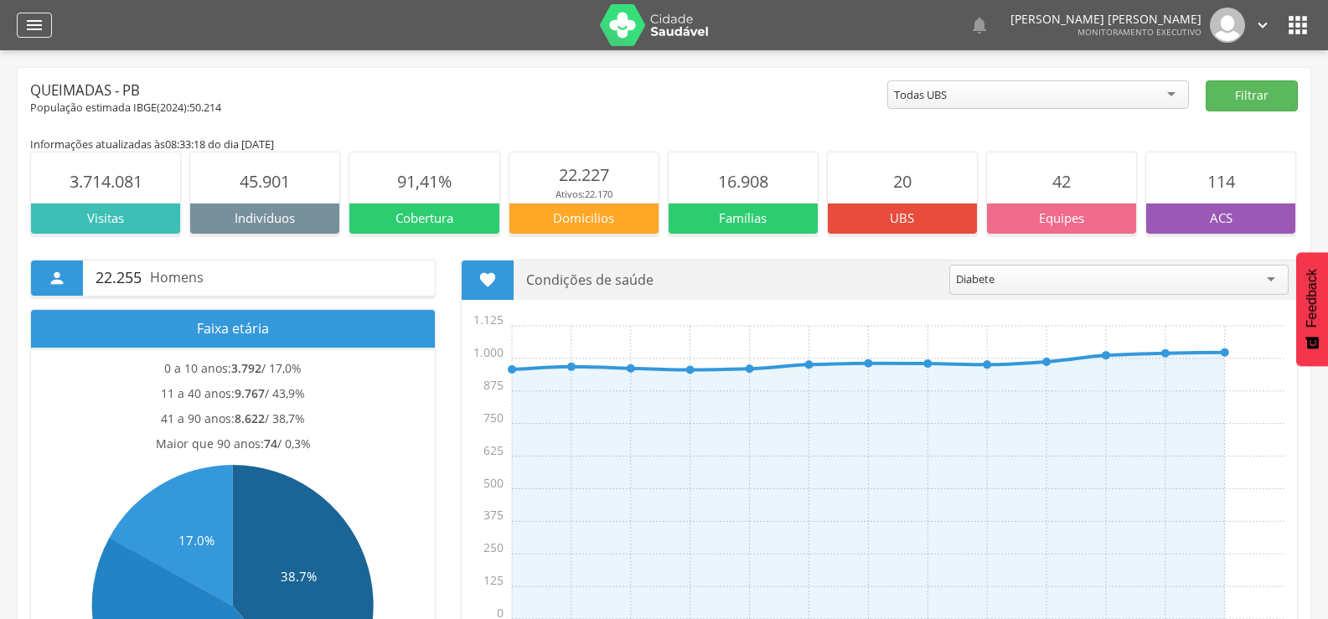
click at [38, 28] on icon "" at bounding box center [34, 25] width 20 height 20
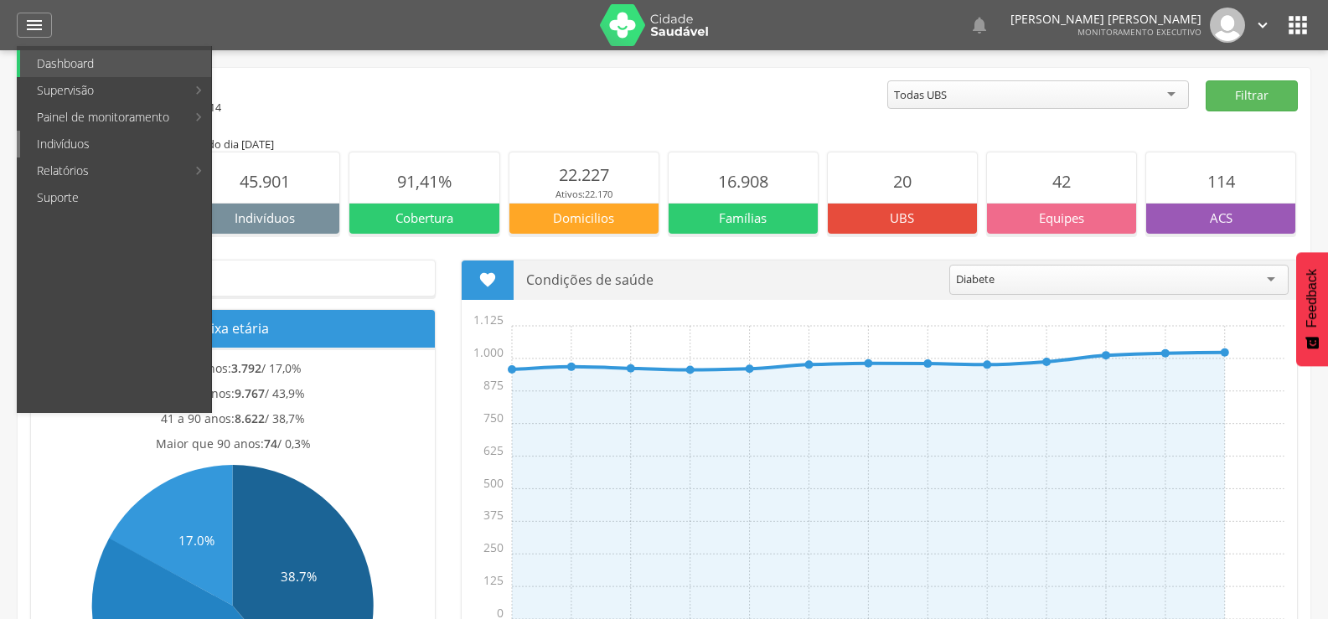
click at [46, 149] on link "Indivíduos" at bounding box center [115, 144] width 191 height 27
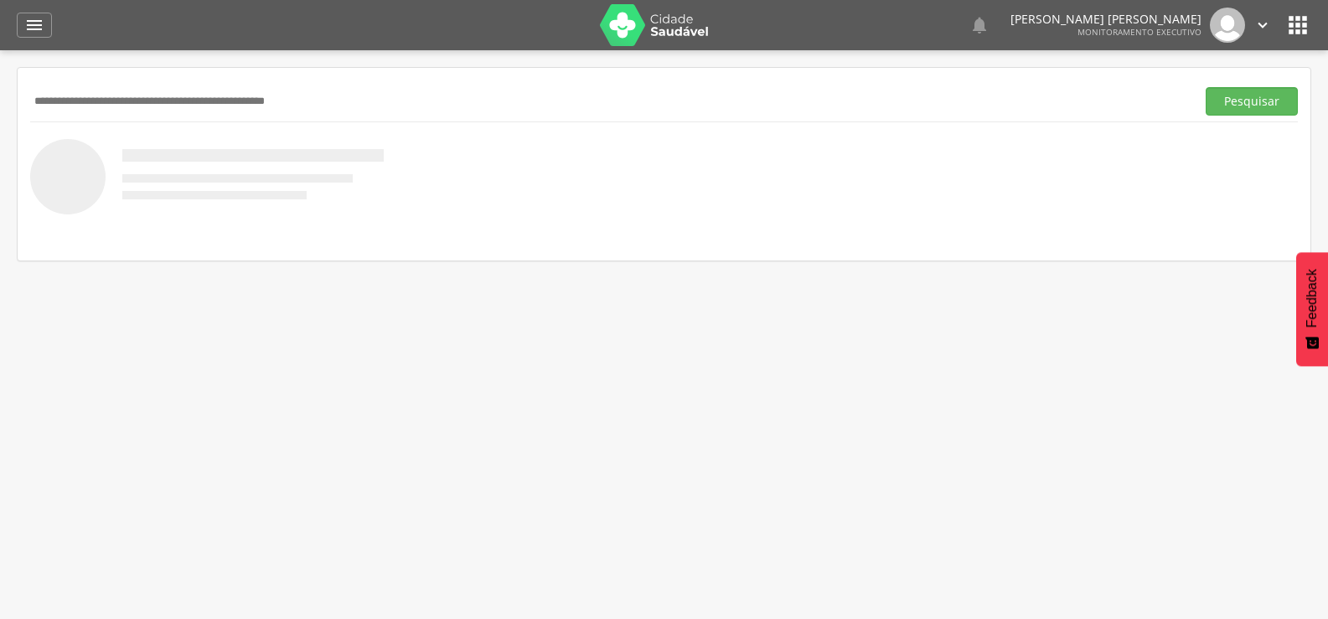
paste input "**********"
type input "**********"
click at [1206, 87] on button "Pesquisar" at bounding box center [1252, 101] width 92 height 28
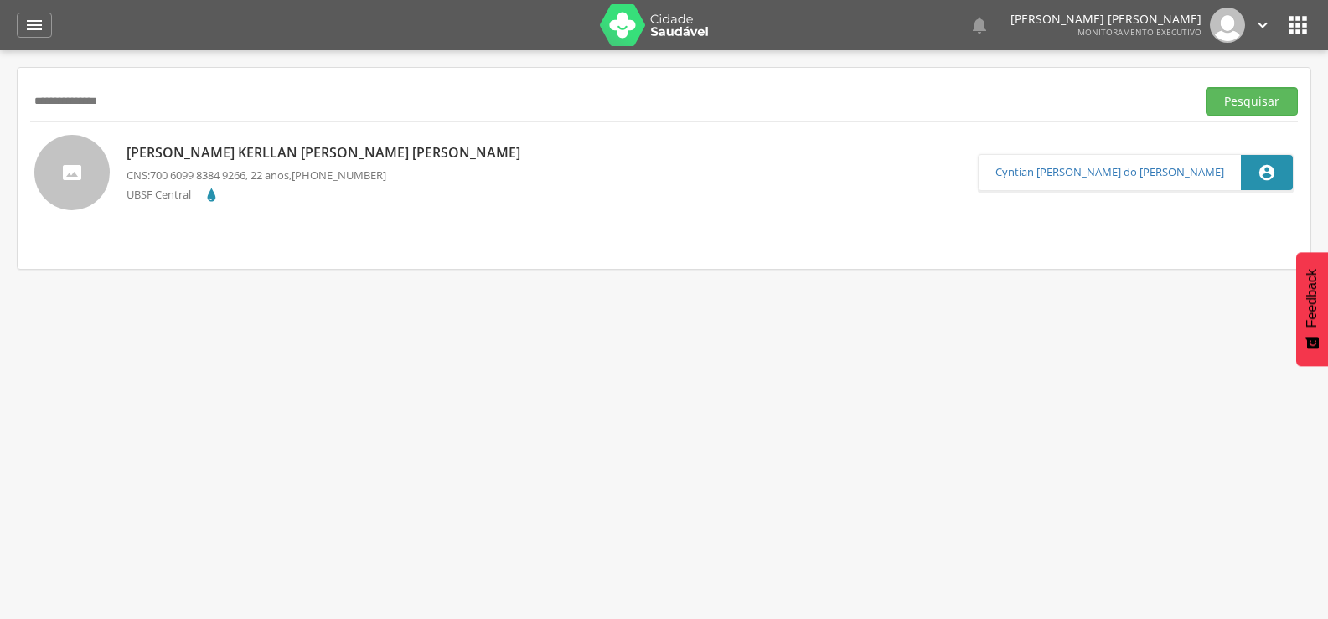
click at [299, 145] on p "Hugo Kerllan Freitas de Farias" at bounding box center [328, 152] width 402 height 19
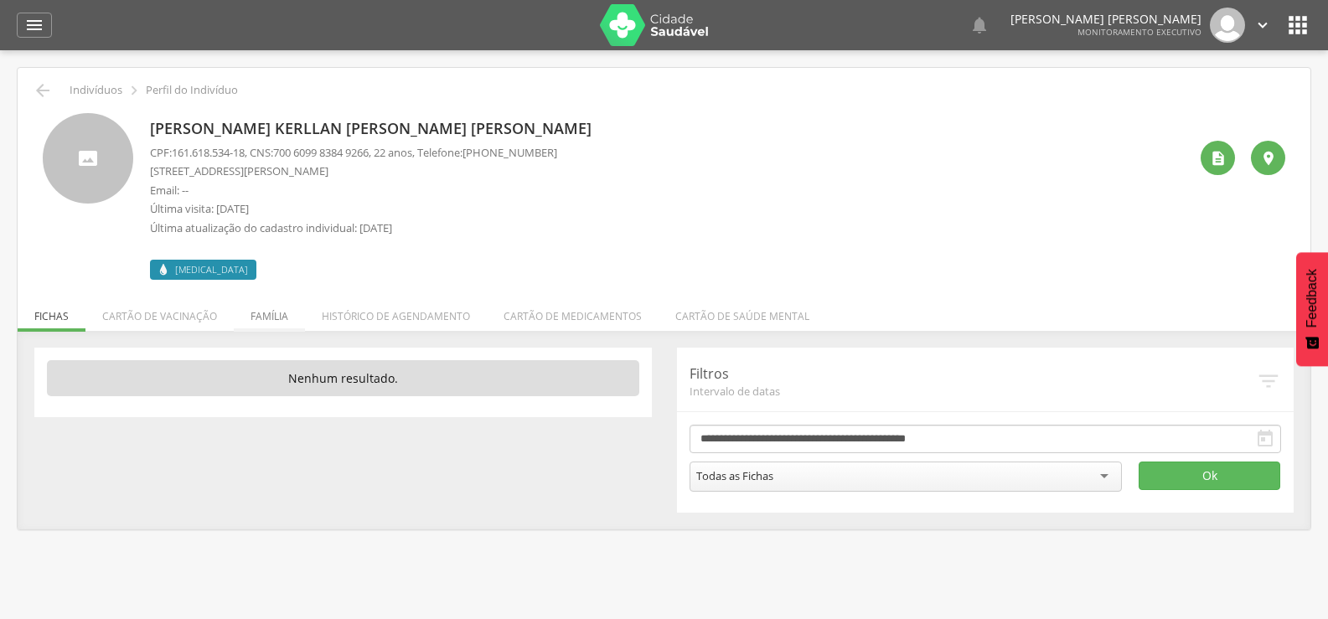
click at [286, 313] on li "Família" at bounding box center [269, 311] width 71 height 39
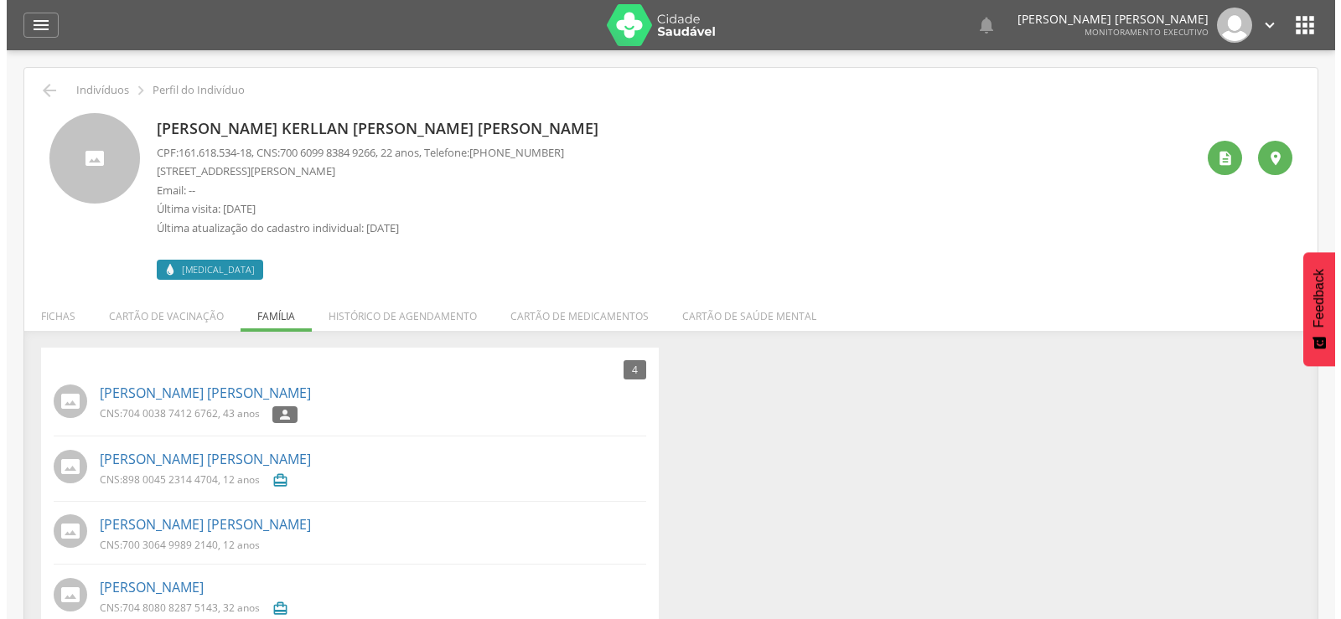
scroll to position [50, 0]
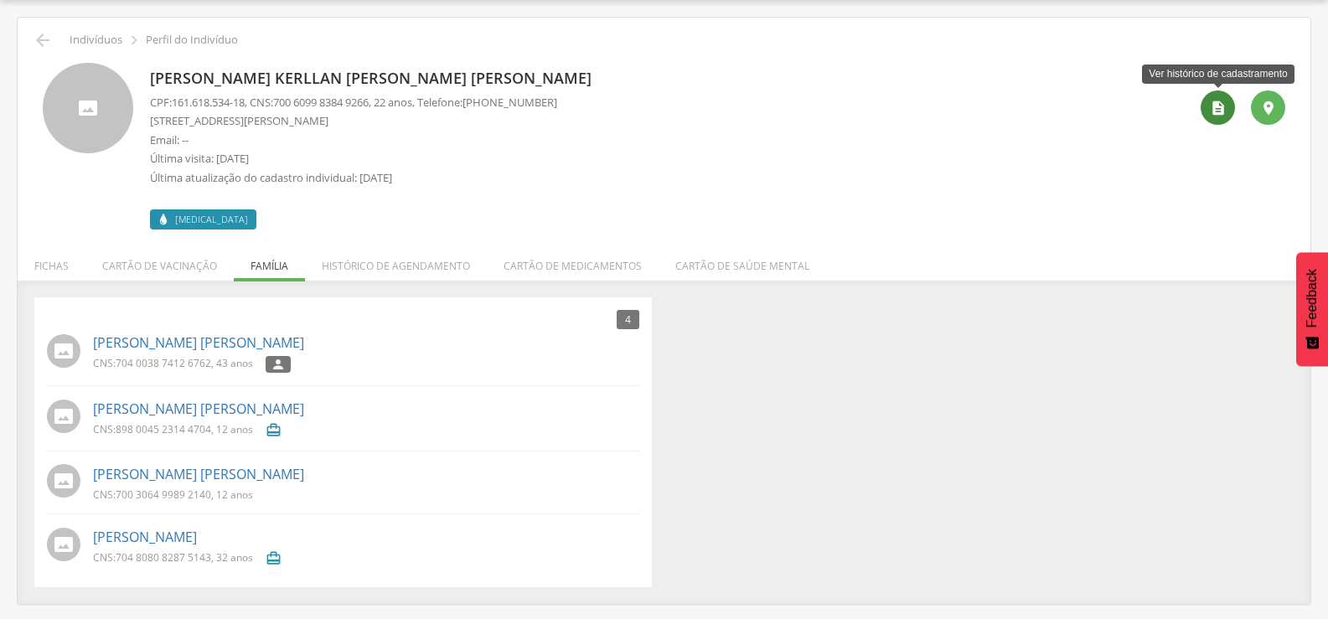
click at [1210, 115] on icon "" at bounding box center [1218, 108] width 17 height 17
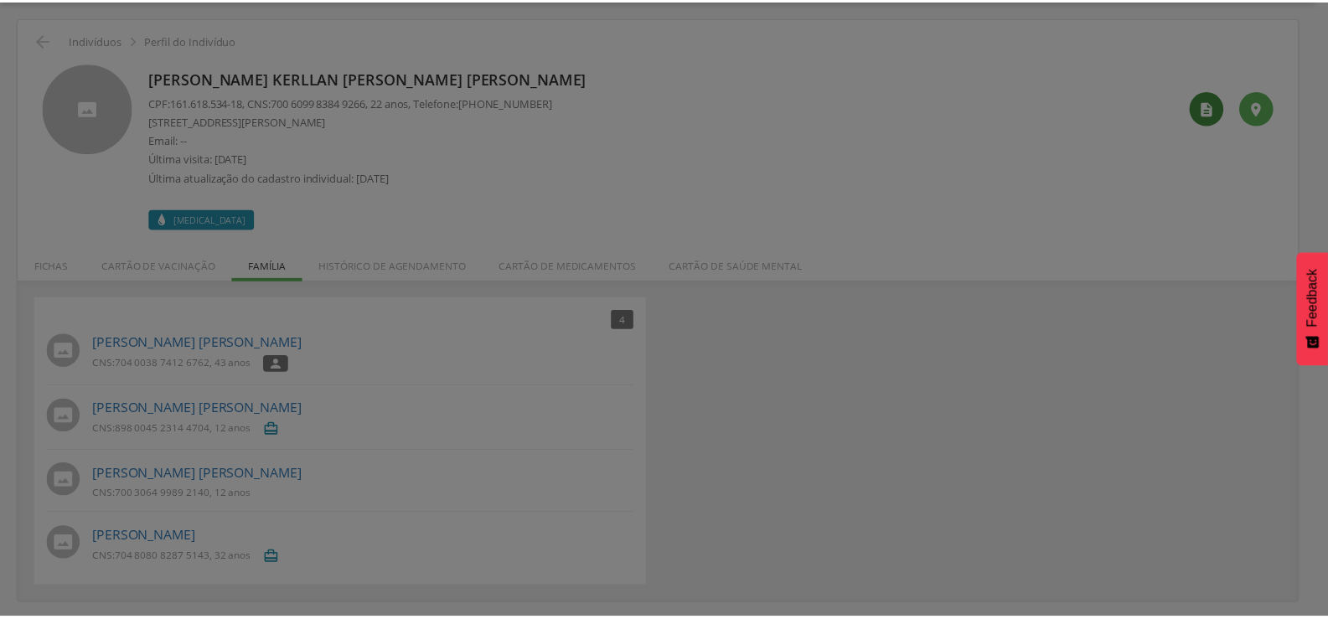
scroll to position [0, 0]
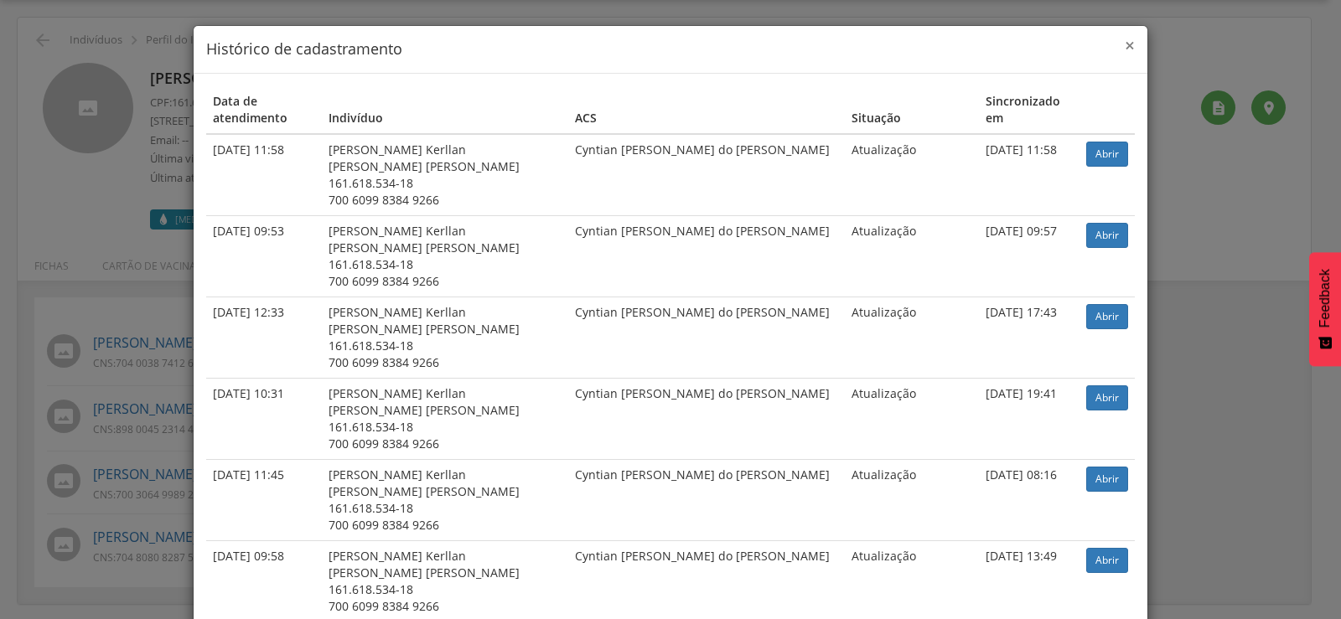
click at [1124, 53] on span "×" at bounding box center [1129, 45] width 10 height 23
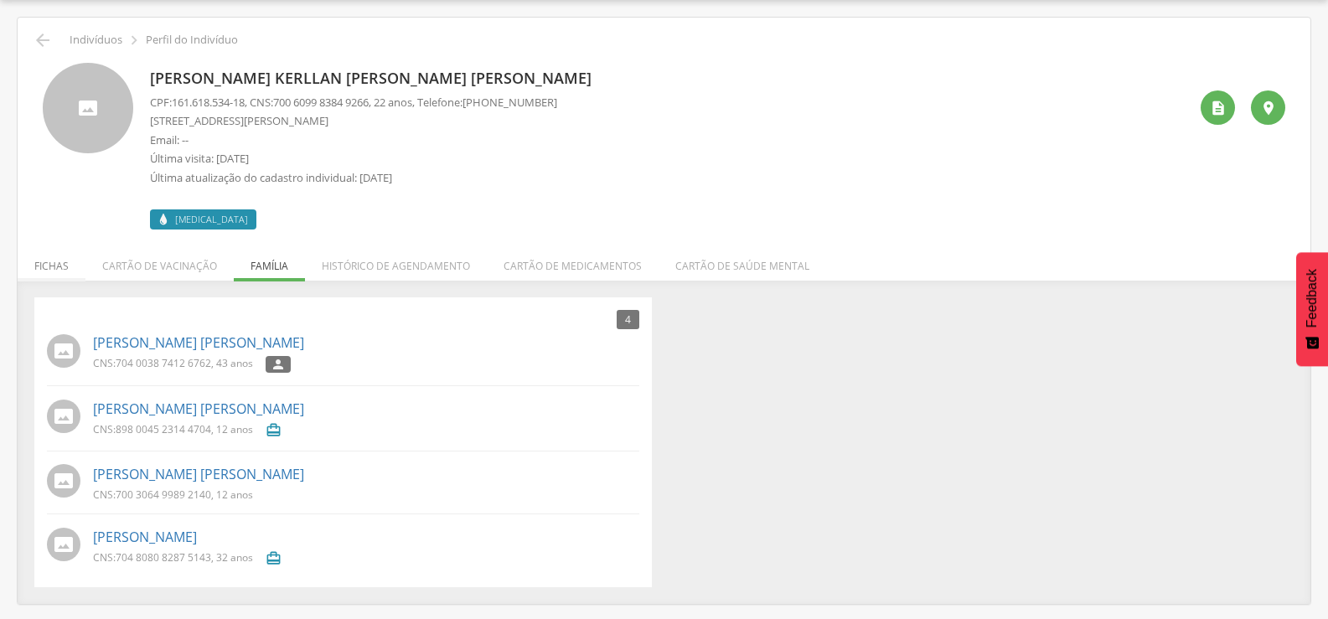
click at [74, 265] on li "Fichas" at bounding box center [52, 261] width 68 height 39
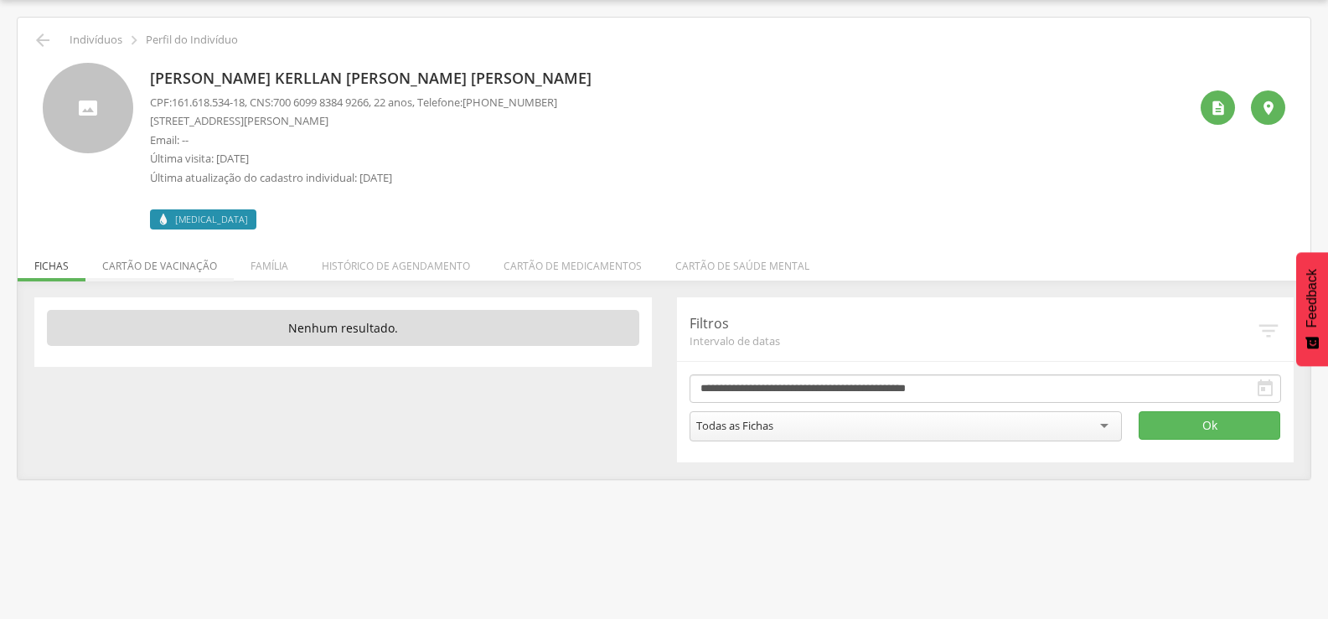
click at [135, 274] on li "Cartão de vacinação" at bounding box center [159, 261] width 148 height 39
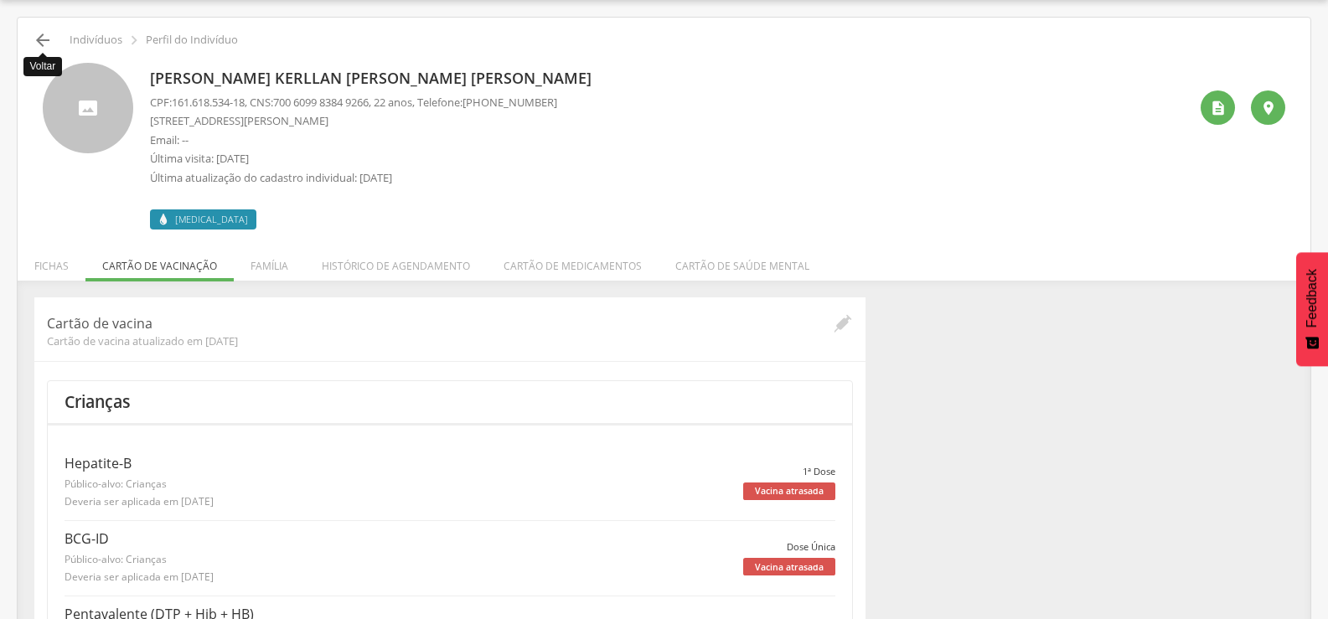
click at [39, 32] on icon "" at bounding box center [43, 40] width 20 height 20
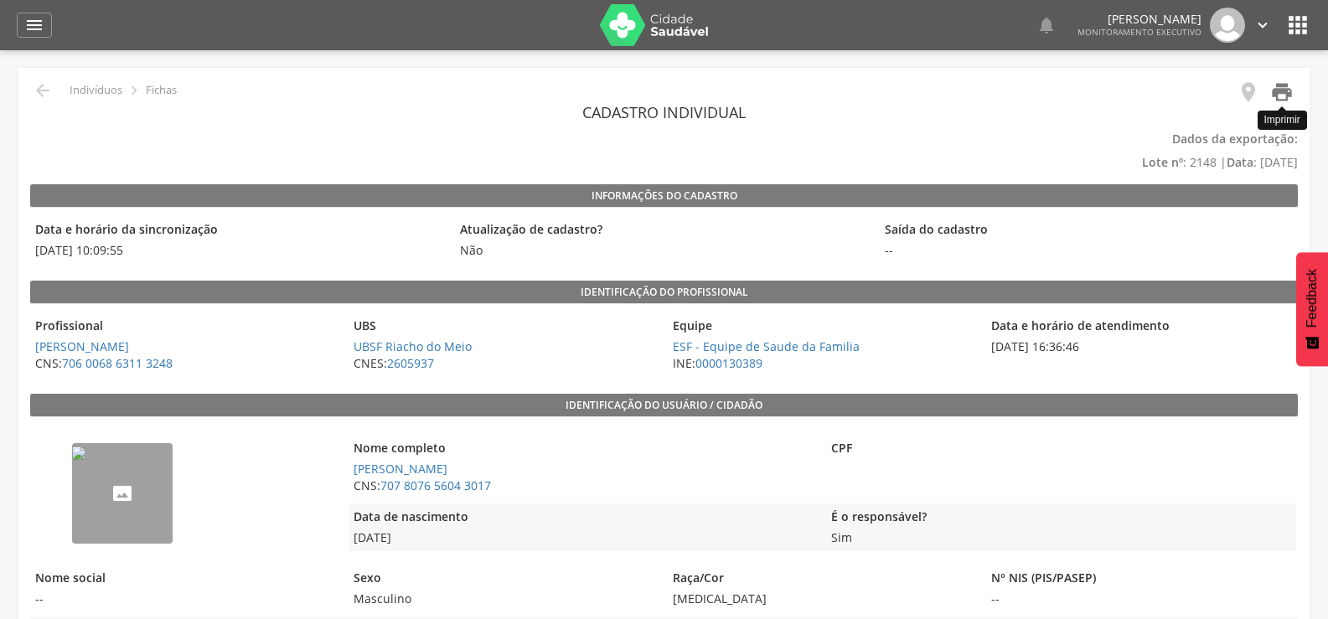
click at [1285, 96] on icon "" at bounding box center [1281, 91] width 23 height 23
click at [1285, 98] on icon "" at bounding box center [1281, 91] width 23 height 23
click at [1284, 90] on icon "" at bounding box center [1281, 91] width 23 height 23
